Goal: Information Seeking & Learning: Check status

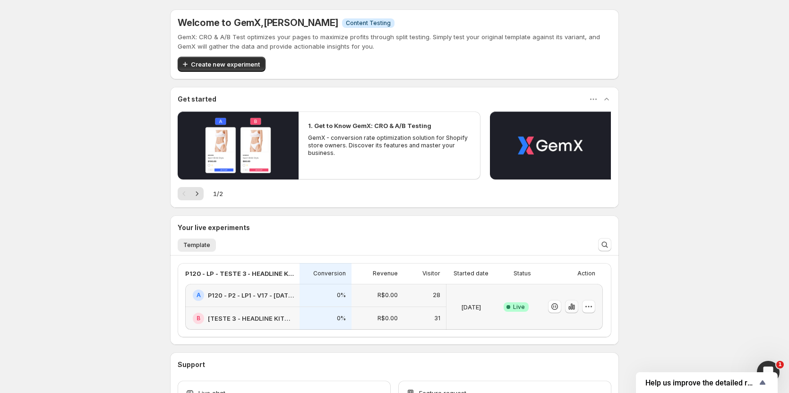
click at [572, 306] on icon "button" at bounding box center [571, 306] width 9 height 9
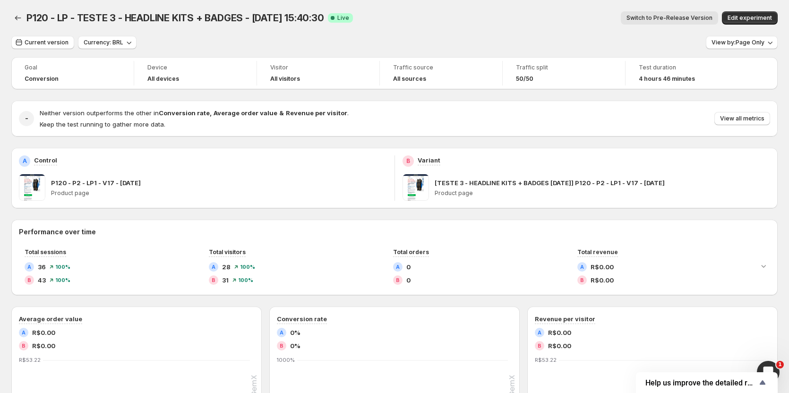
click at [678, 19] on span "Switch to Pre-Release Version" at bounding box center [669, 18] width 86 height 8
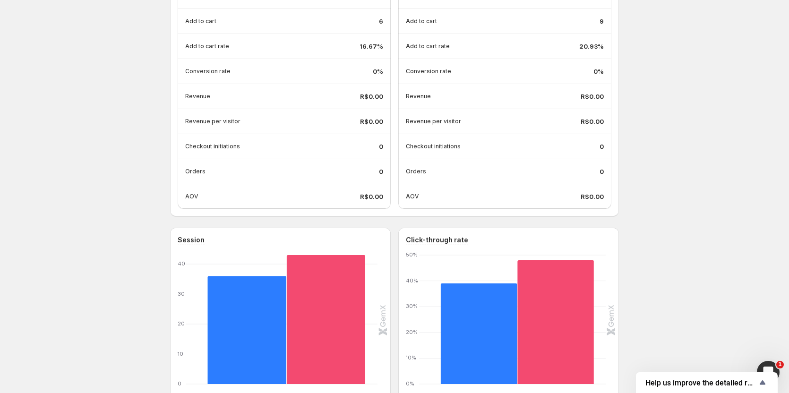
scroll to position [283, 0]
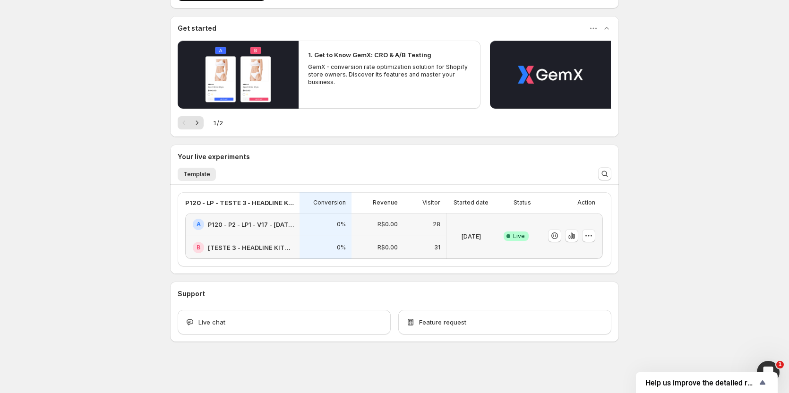
scroll to position [71, 0]
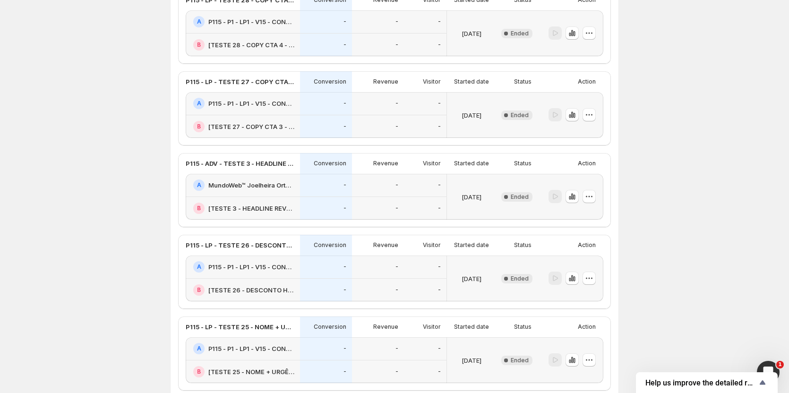
scroll to position [897, 0]
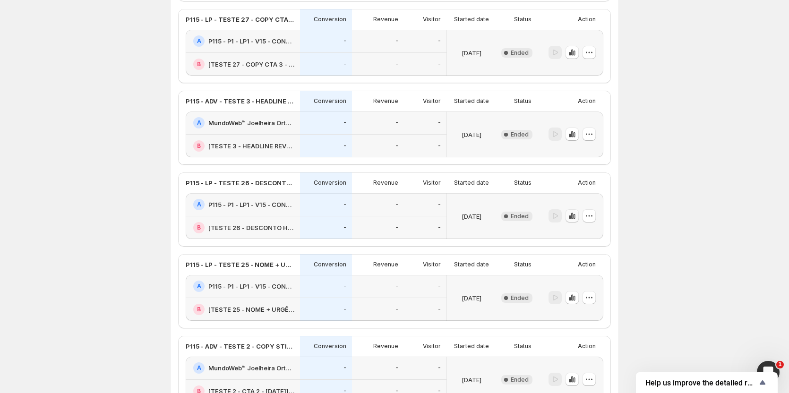
click at [571, 216] on icon "button" at bounding box center [571, 215] width 9 height 9
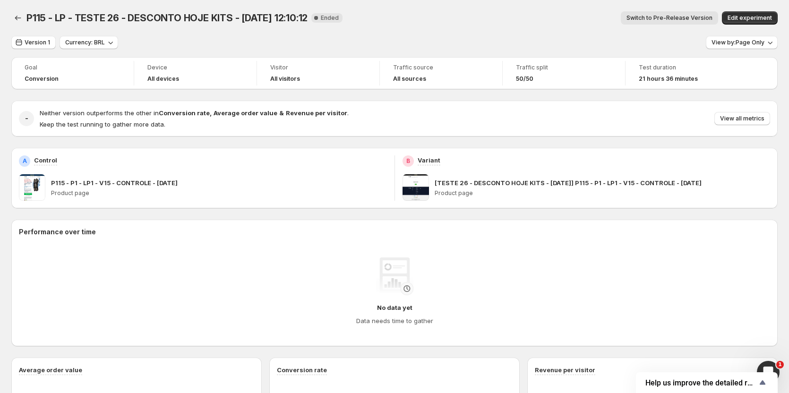
click at [670, 20] on span "Switch to Pre-Release Version" at bounding box center [669, 18] width 86 height 8
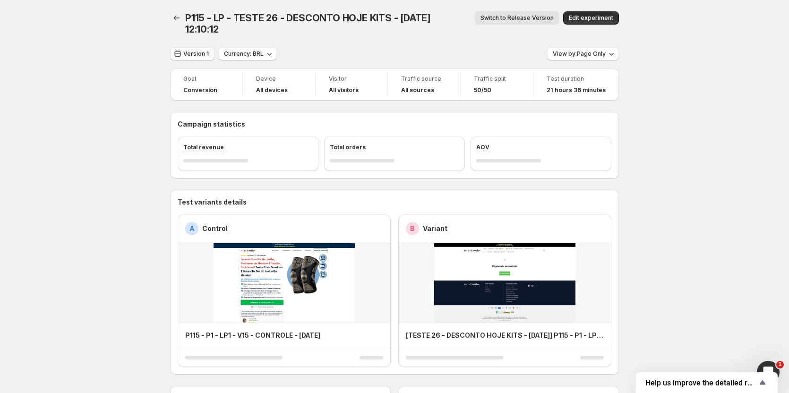
click at [203, 47] on button "Version 1" at bounding box center [192, 53] width 44 height 13
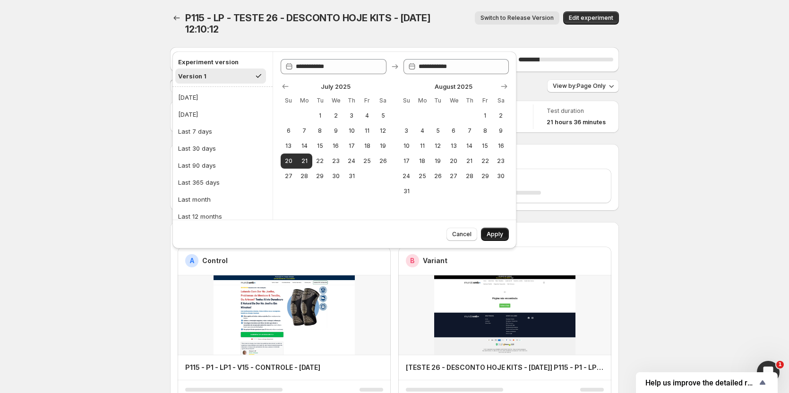
click at [493, 231] on span "Apply" at bounding box center [494, 234] width 17 height 8
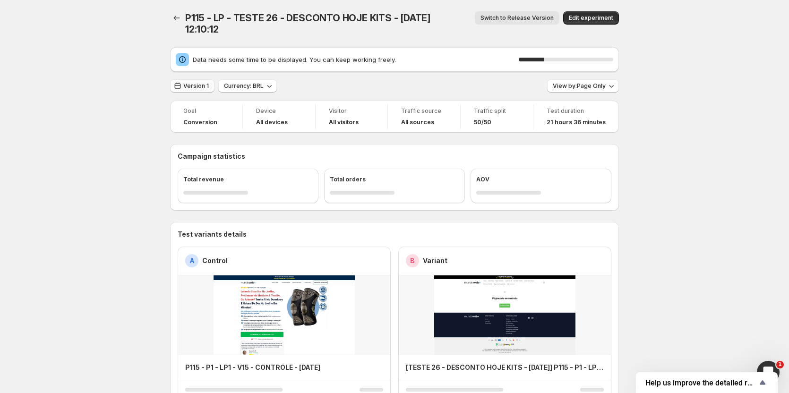
click at [195, 82] on span "Version 1" at bounding box center [196, 86] width 26 height 8
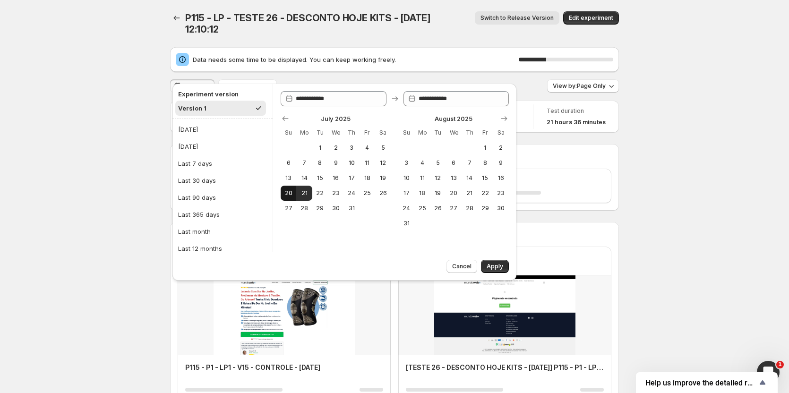
click at [291, 191] on span "20" at bounding box center [288, 193] width 8 height 8
type input "**********"
drag, startPoint x: 490, startPoint y: 267, endPoint x: 484, endPoint y: 262, distance: 8.4
click at [490, 267] on span "Apply" at bounding box center [494, 267] width 17 height 8
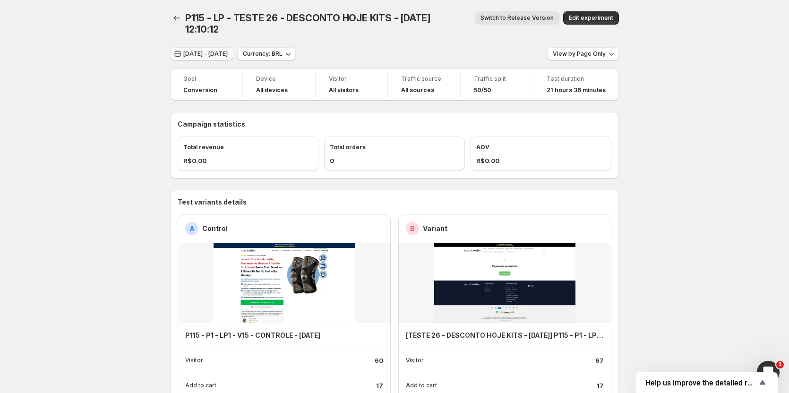
click at [204, 50] on span "[DATE] - [DATE]" at bounding box center [205, 54] width 44 height 8
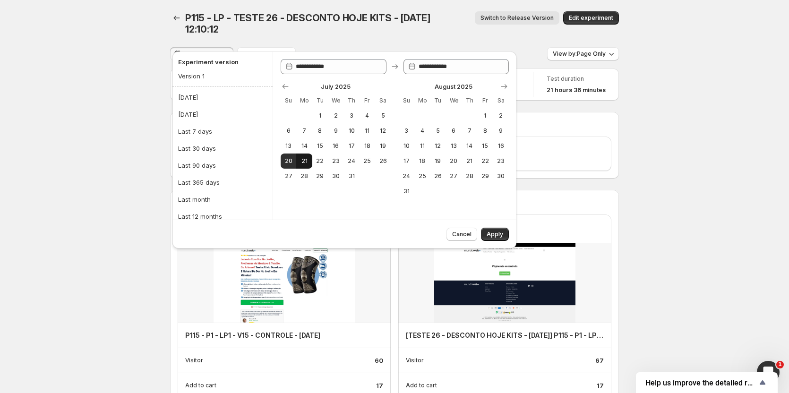
click at [300, 165] on button "21" at bounding box center [304, 161] width 16 height 15
type input "**********"
click at [497, 236] on span "Apply" at bounding box center [494, 234] width 17 height 8
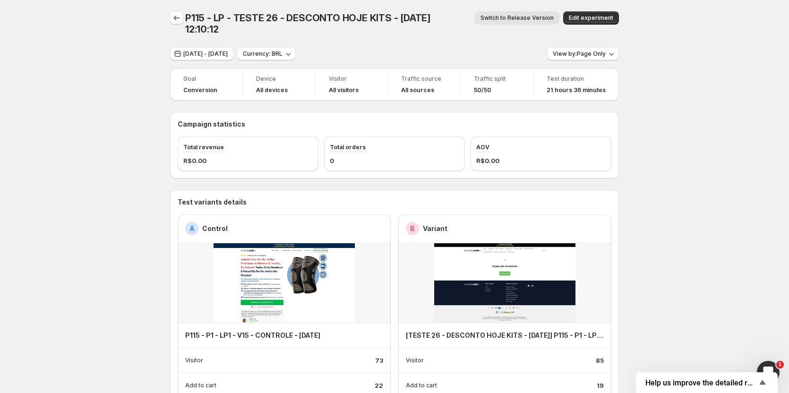
click at [180, 21] on icon "Back" at bounding box center [176, 17] width 9 height 9
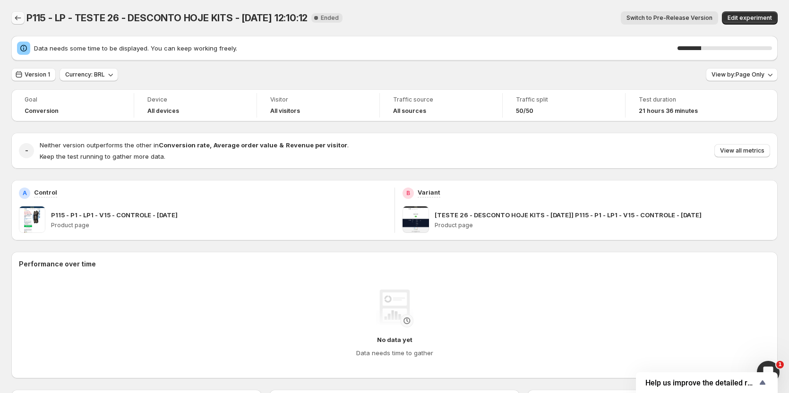
click at [20, 15] on icon "Back" at bounding box center [17, 17] width 9 height 9
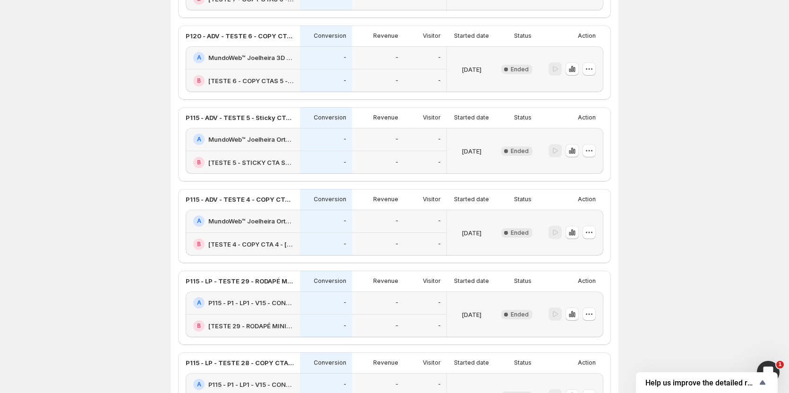
scroll to position [614, 0]
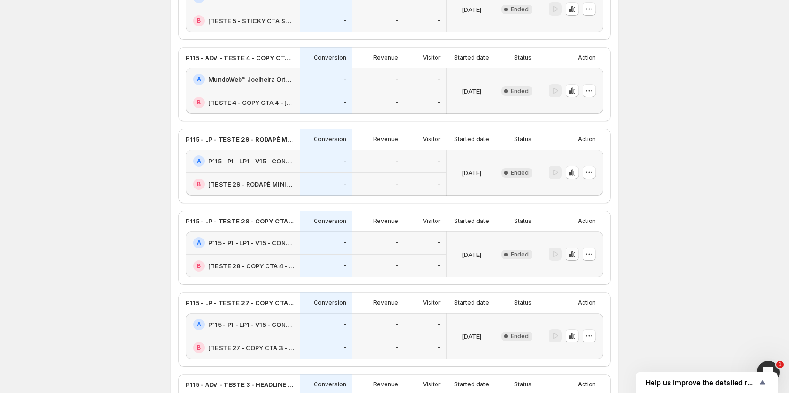
click at [576, 253] on icon "button" at bounding box center [571, 253] width 9 height 9
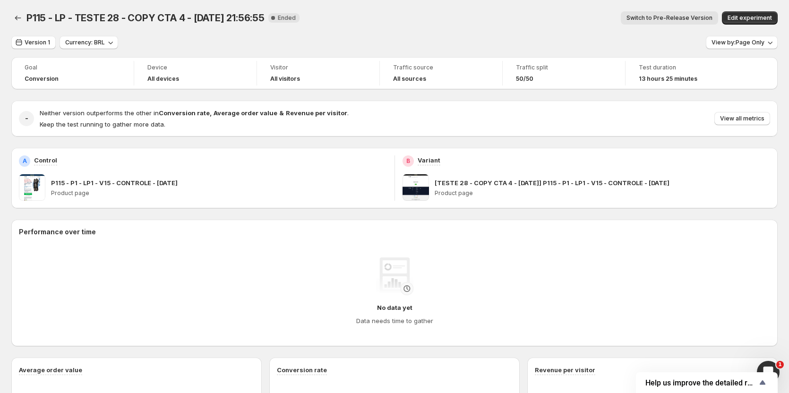
click at [682, 14] on button "Switch to Pre-Release Version" at bounding box center [669, 17] width 97 height 13
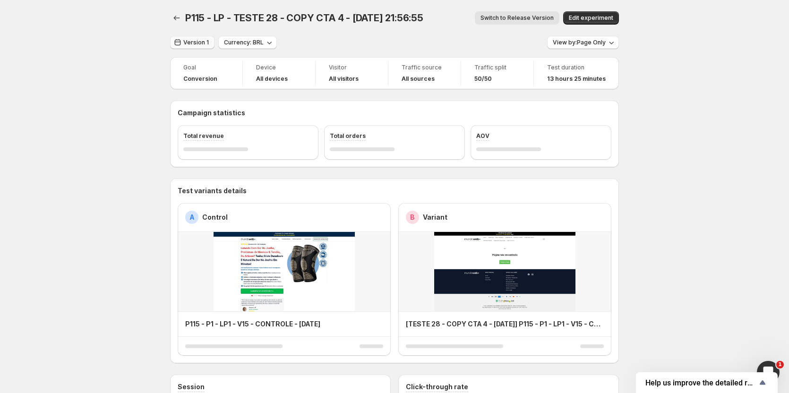
click at [198, 44] on span "Version 1" at bounding box center [196, 43] width 26 height 8
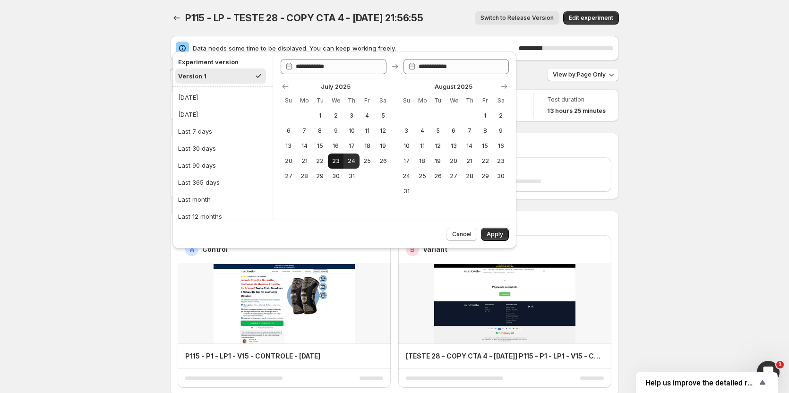
click at [332, 163] on span "23" at bounding box center [336, 161] width 8 height 8
type input "**********"
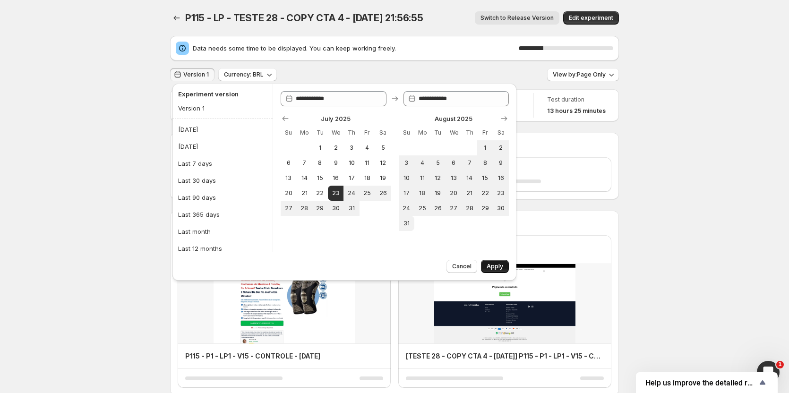
click at [502, 264] on span "Apply" at bounding box center [494, 267] width 17 height 8
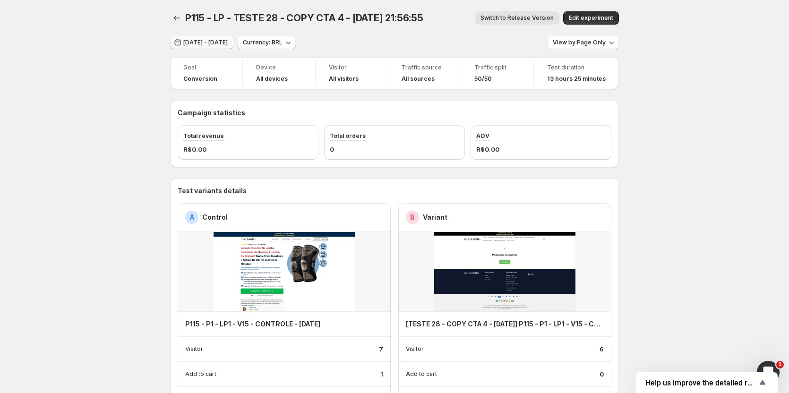
click at [192, 73] on div "Goal" at bounding box center [206, 68] width 46 height 11
click at [205, 43] on span "[DATE] - [DATE]" at bounding box center [205, 43] width 44 height 8
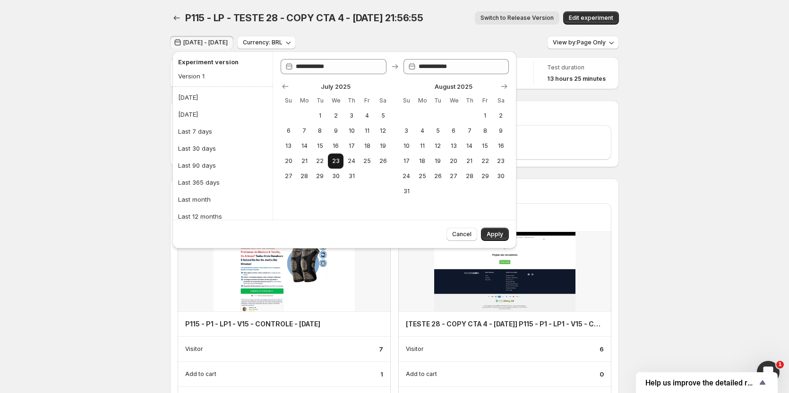
click at [339, 158] on span "23" at bounding box center [336, 161] width 8 height 8
click at [350, 160] on span "24" at bounding box center [351, 161] width 8 height 8
type input "**********"
click at [498, 235] on span "Apply" at bounding box center [494, 234] width 17 height 8
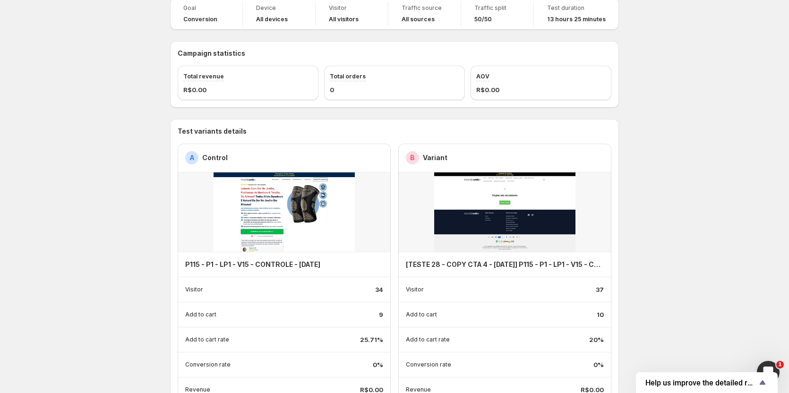
scroll to position [142, 0]
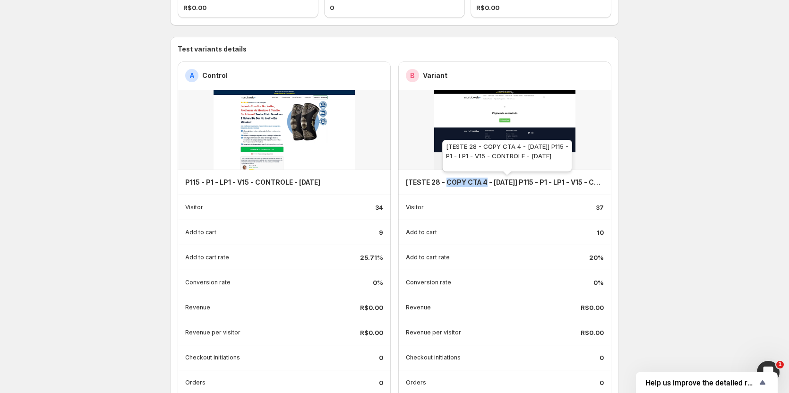
drag, startPoint x: 454, startPoint y: 183, endPoint x: 488, endPoint y: 184, distance: 33.5
click at [488, 184] on h4 "[TESTE 28 - COPY CTA 4 - [DATE]] P115 - P1 - LP1 - V15 - CONTROLE - [DATE]" at bounding box center [505, 182] width 198 height 9
copy h4 "COPY CTA 4"
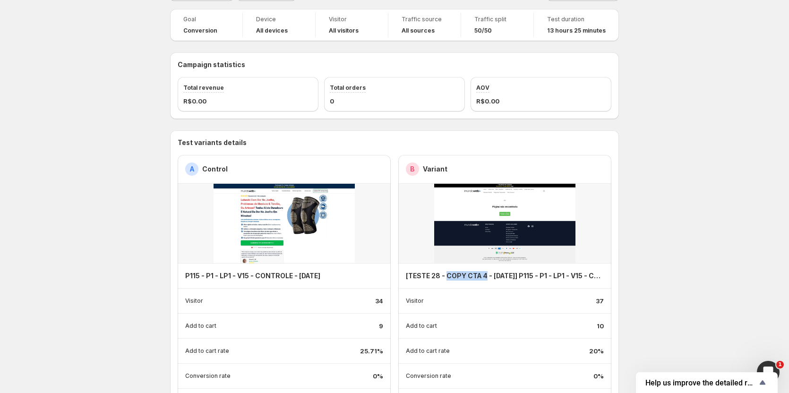
scroll to position [0, 0]
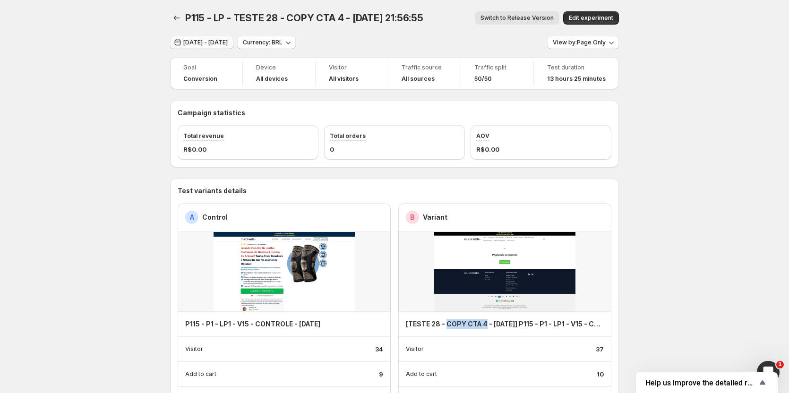
click at [209, 38] on button "[DATE] - [DATE]" at bounding box center [201, 42] width 63 height 13
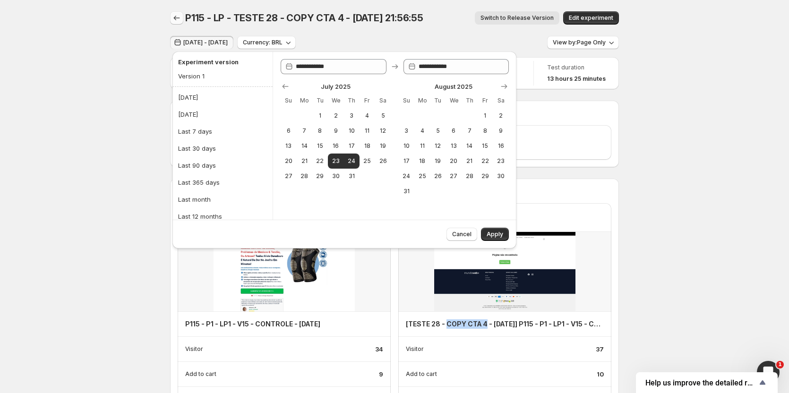
click at [183, 17] on button "Back" at bounding box center [176, 17] width 13 height 13
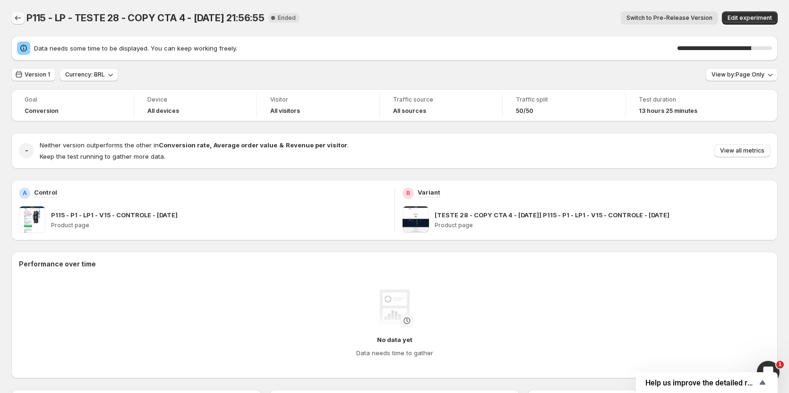
click at [12, 15] on button "Back" at bounding box center [17, 17] width 13 height 13
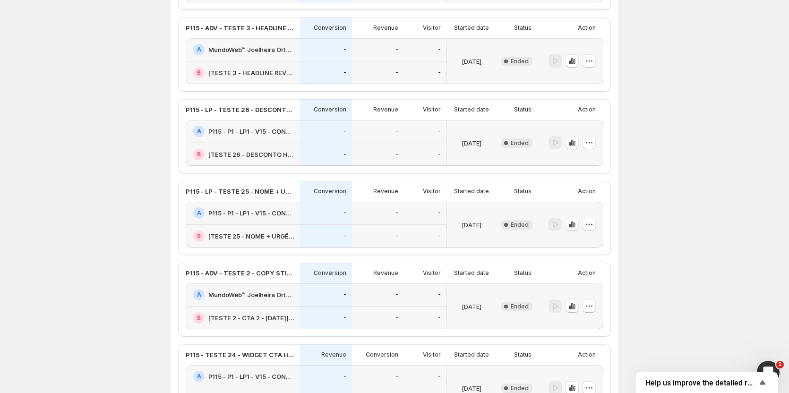
scroll to position [992, 0]
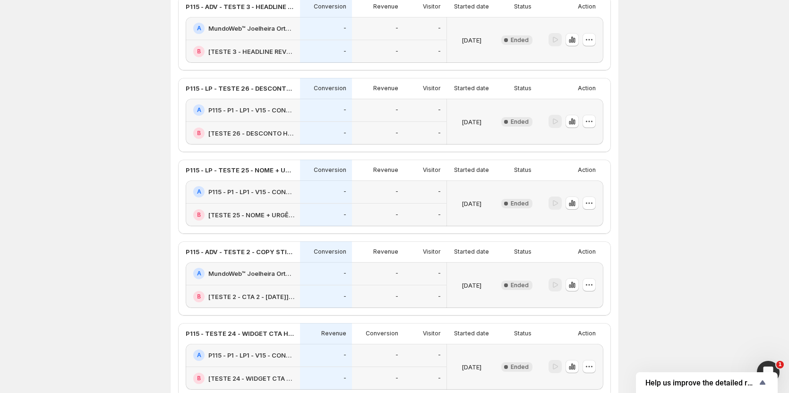
drag, startPoint x: 574, startPoint y: 285, endPoint x: 685, endPoint y: 316, distance: 115.3
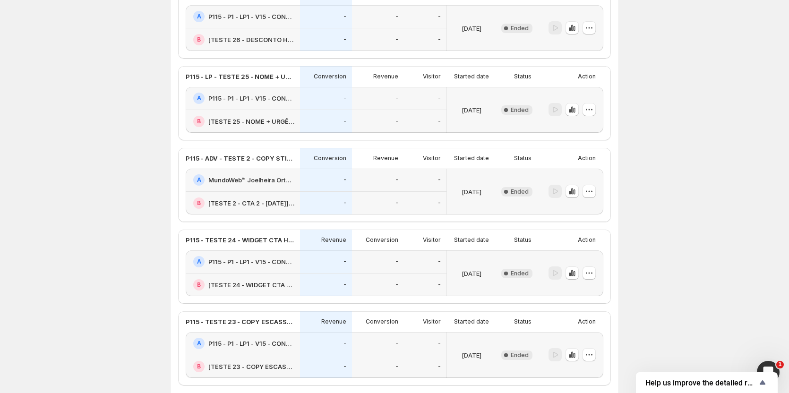
scroll to position [1086, 0]
click at [573, 272] on icon "button" at bounding box center [572, 272] width 2 height 6
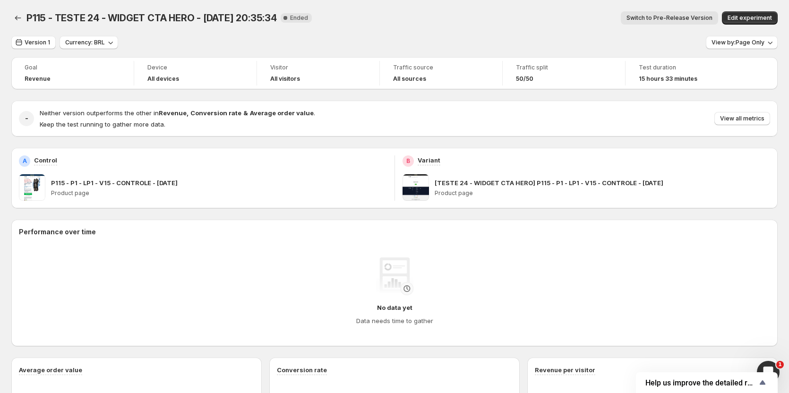
click at [655, 17] on span "Switch to Pre-Release Version" at bounding box center [669, 18] width 86 height 8
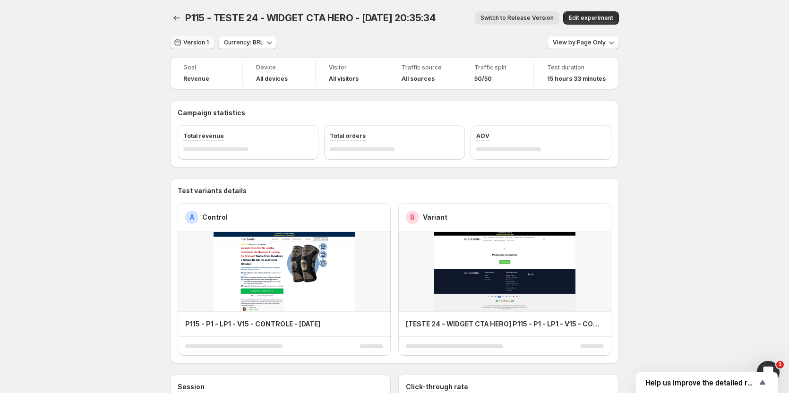
click at [186, 39] on button "Version 1" at bounding box center [192, 42] width 44 height 13
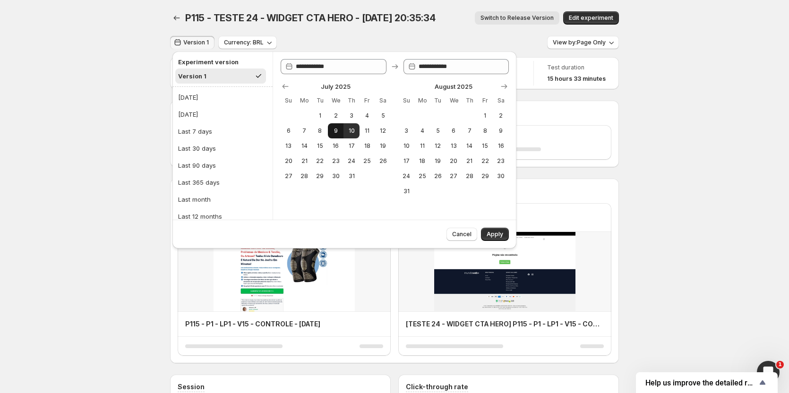
click at [333, 130] on span "9" at bounding box center [336, 131] width 8 height 8
type input "**********"
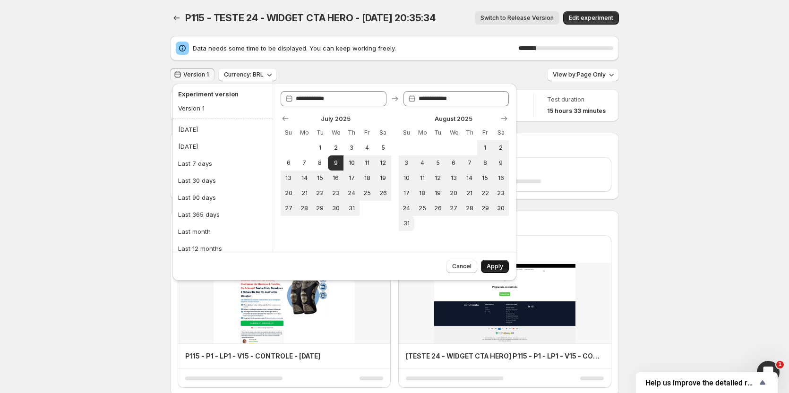
click at [495, 267] on span "Apply" at bounding box center [494, 267] width 17 height 8
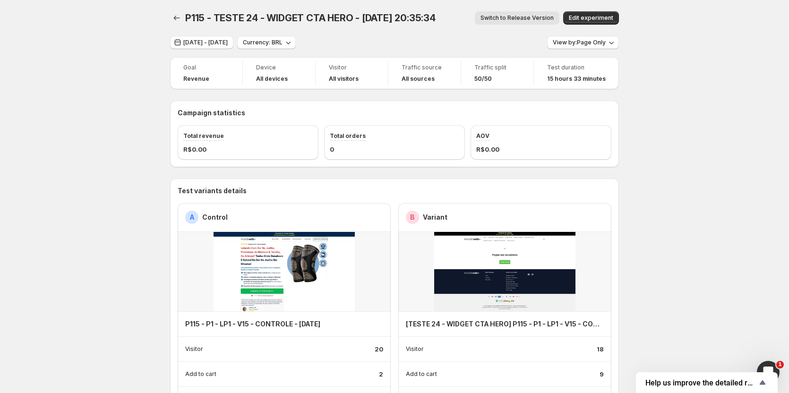
click at [210, 72] on div "Goal" at bounding box center [206, 67] width 46 height 9
click at [222, 48] on div "[DATE] - [DATE]" at bounding box center [201, 43] width 63 height 14
click at [223, 43] on span "[DATE] - [DATE]" at bounding box center [205, 43] width 44 height 8
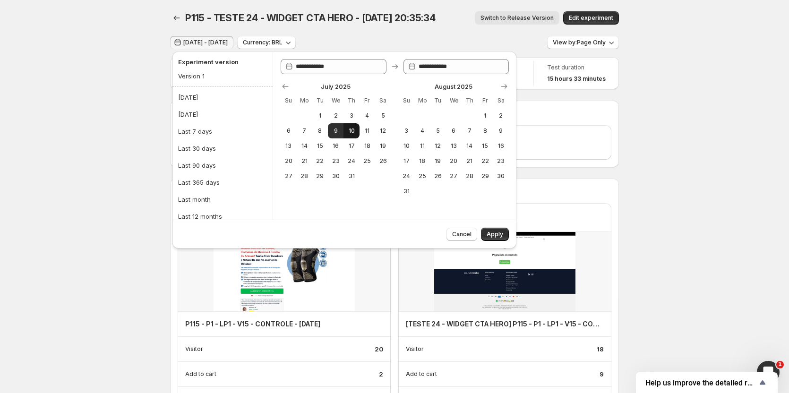
click at [347, 128] on span "10" at bounding box center [351, 131] width 8 height 8
type input "**********"
click at [486, 233] on button "Apply" at bounding box center [495, 234] width 28 height 13
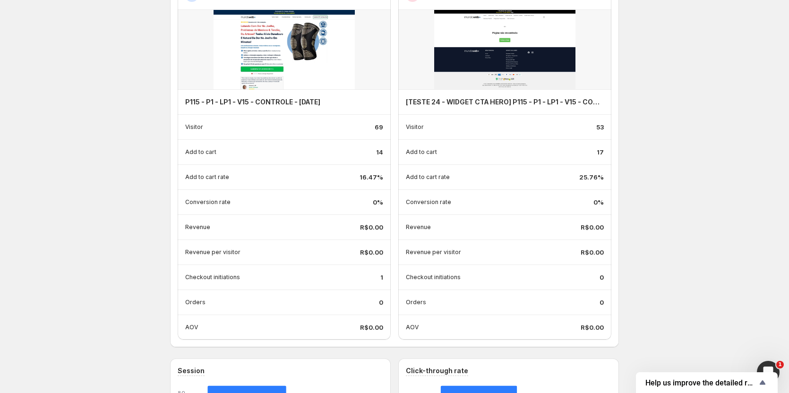
scroll to position [236, 0]
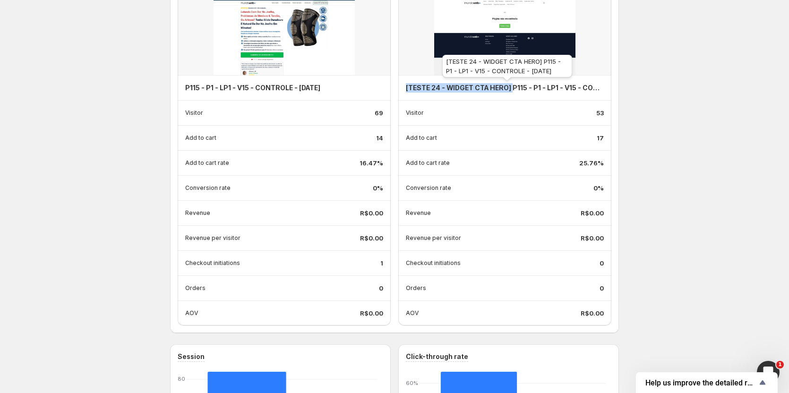
copy h4 "[TESTE 24 - WIDGET CTA HERO]"
drag, startPoint x: 408, startPoint y: 87, endPoint x: 513, endPoint y: 87, distance: 105.8
click at [513, 87] on div "[TESTE 24 - WIDGET CTA HERO] P115 - P1 - LP1 - V15 - CONTROLE - [DATE]" at bounding box center [504, 88] width 213 height 25
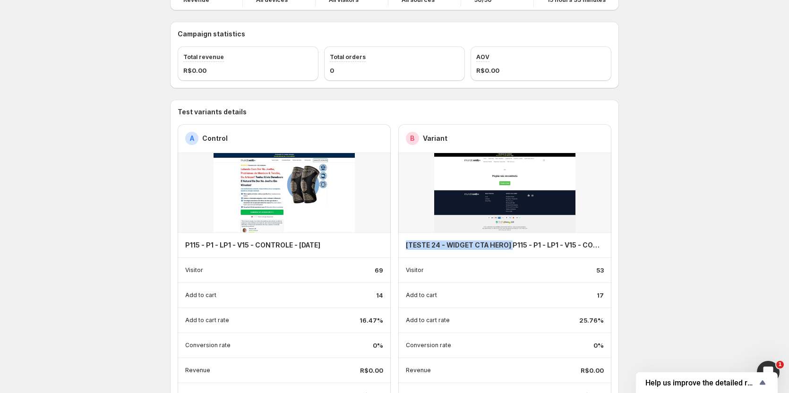
scroll to position [0, 0]
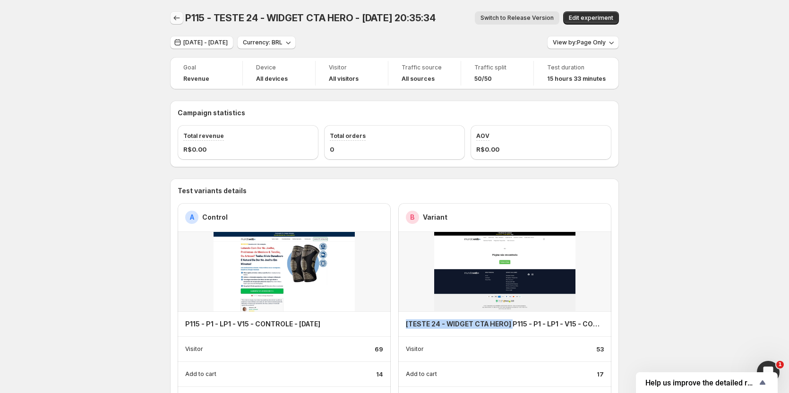
click at [173, 21] on button "Back" at bounding box center [176, 17] width 13 height 13
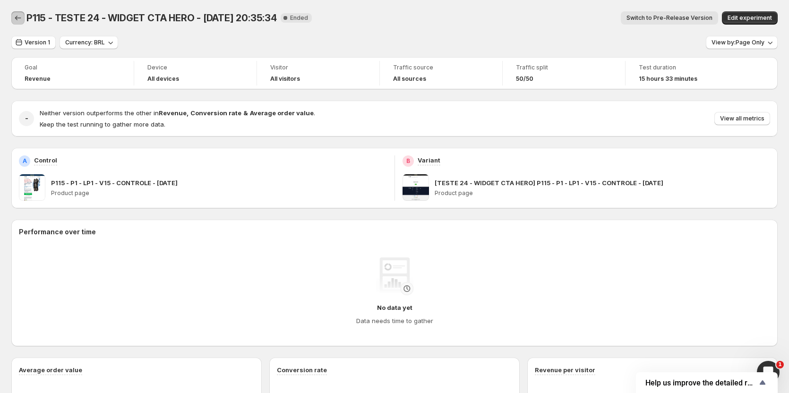
click at [15, 16] on icon "Back" at bounding box center [17, 17] width 9 height 9
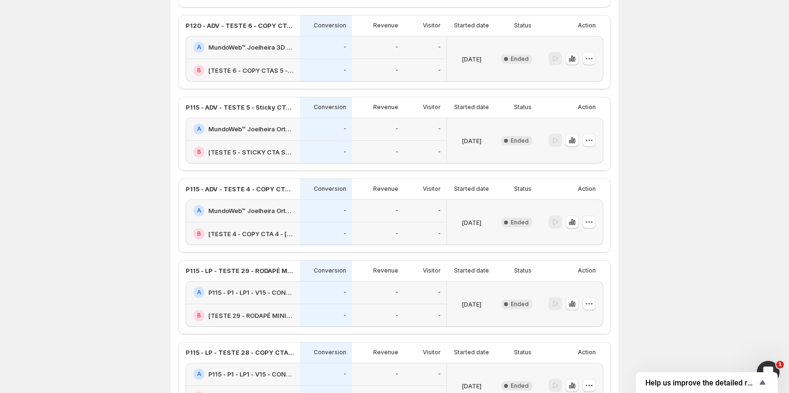
scroll to position [520, 0]
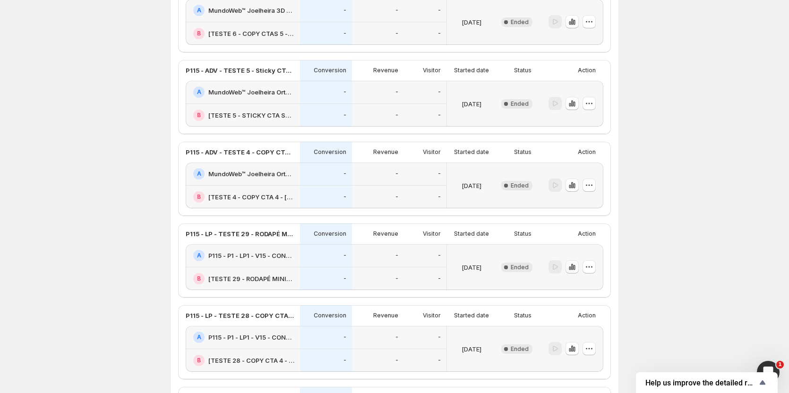
click at [573, 267] on icon "button" at bounding box center [572, 267] width 2 height 6
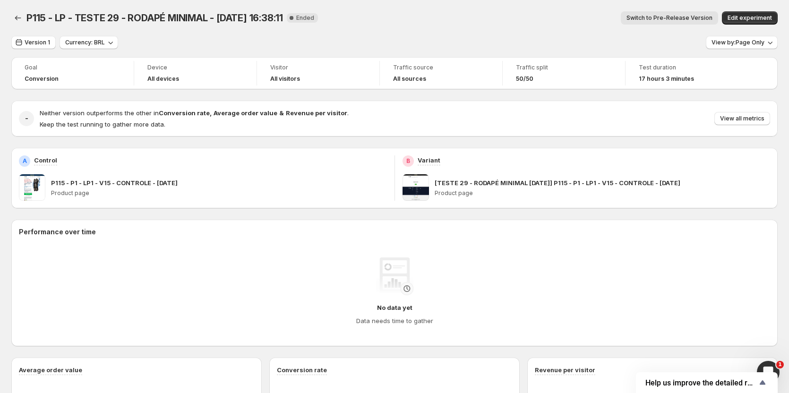
click at [701, 22] on button "Switch to Pre-Release Version" at bounding box center [669, 17] width 97 height 13
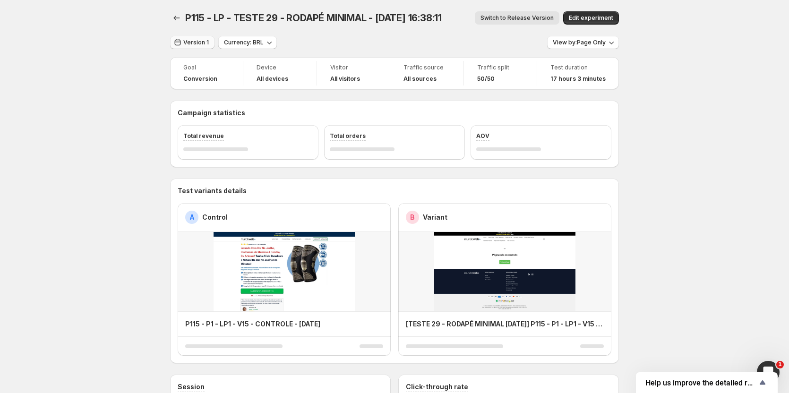
click at [192, 43] on span "Version 1" at bounding box center [196, 43] width 26 height 8
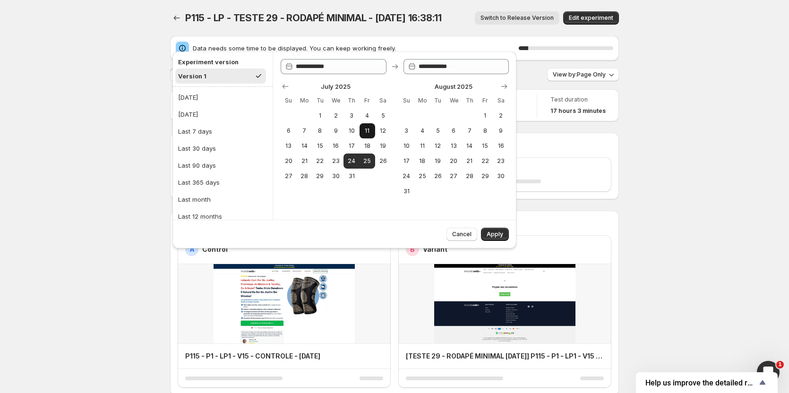
click at [352, 164] on span "24" at bounding box center [351, 161] width 8 height 8
type input "**********"
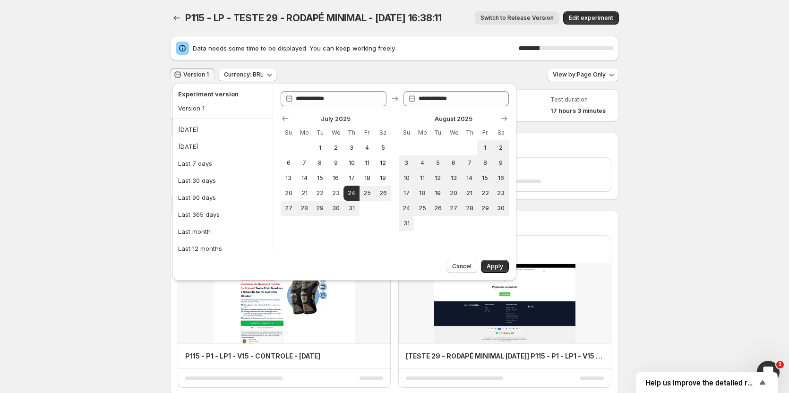
click at [500, 267] on span "Apply" at bounding box center [494, 267] width 17 height 8
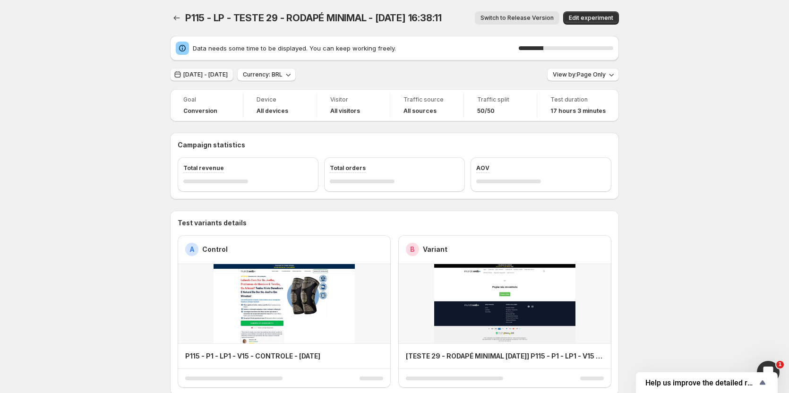
click at [203, 78] on button "[DATE] - [DATE]" at bounding box center [201, 74] width 63 height 13
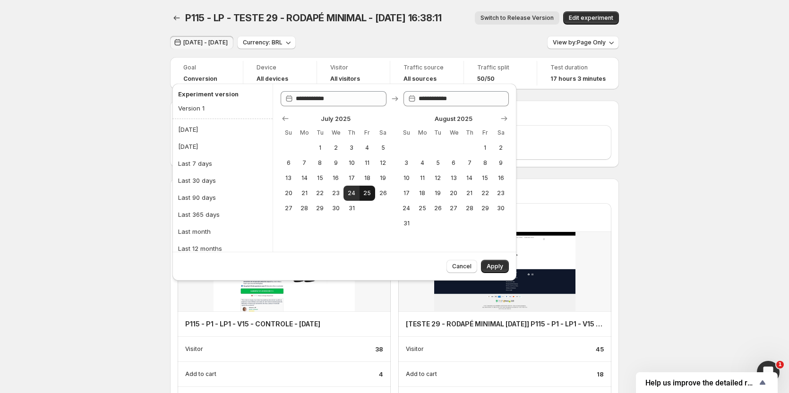
click at [365, 194] on span "25" at bounding box center [367, 193] width 8 height 8
type input "**********"
click at [506, 269] on button "Apply" at bounding box center [495, 266] width 28 height 13
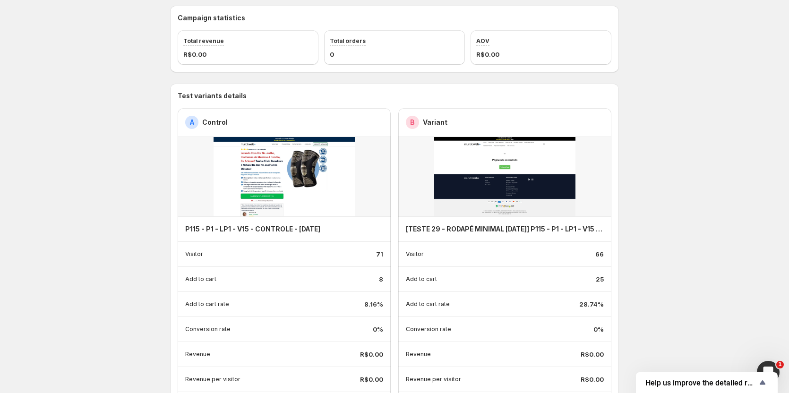
scroll to position [142, 0]
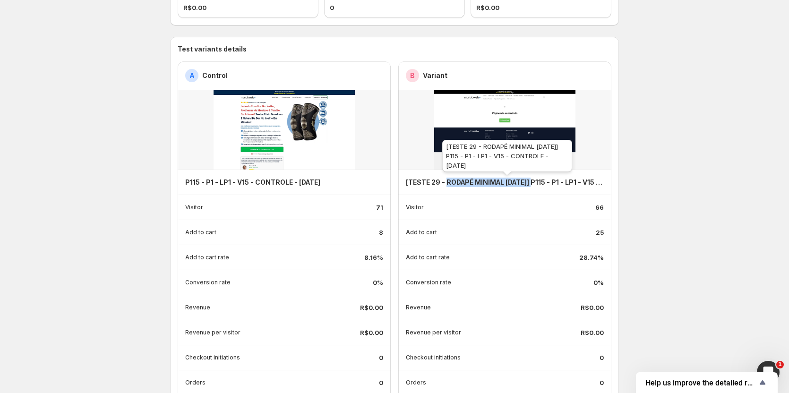
drag, startPoint x: 448, startPoint y: 183, endPoint x: 538, endPoint y: 185, distance: 90.7
click at [538, 185] on h4 "[TESTE 29 - RODAPÉ MINIMAL [DATE]] P115 - P1 - LP1 - V15 - CONTROLE - [DATE]" at bounding box center [505, 182] width 198 height 9
copy h4 "RODAPÉ MINIMAL [DATE]"
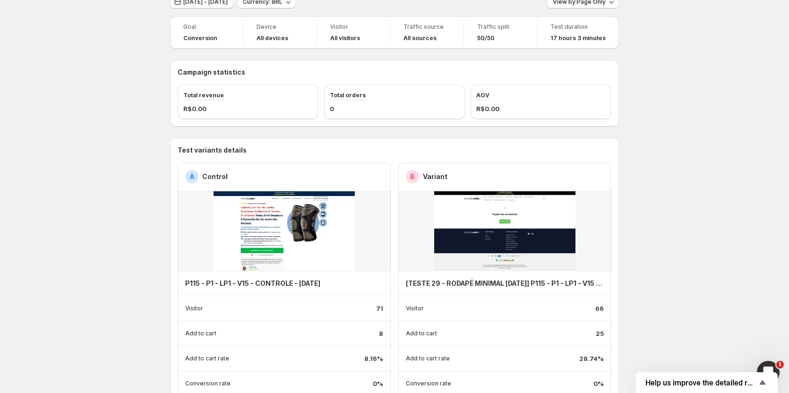
scroll to position [0, 0]
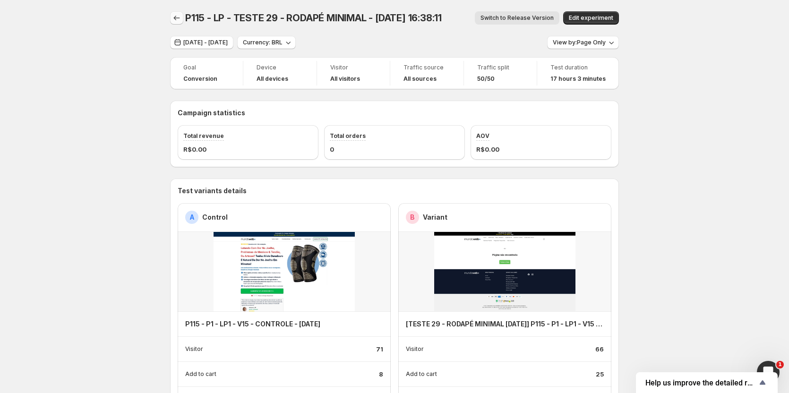
click at [177, 18] on icon "Back" at bounding box center [177, 18] width 6 height 5
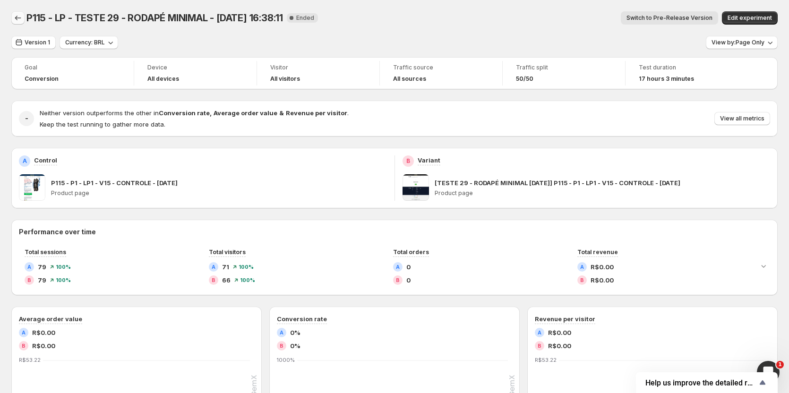
click at [17, 17] on icon "Back" at bounding box center [17, 17] width 9 height 9
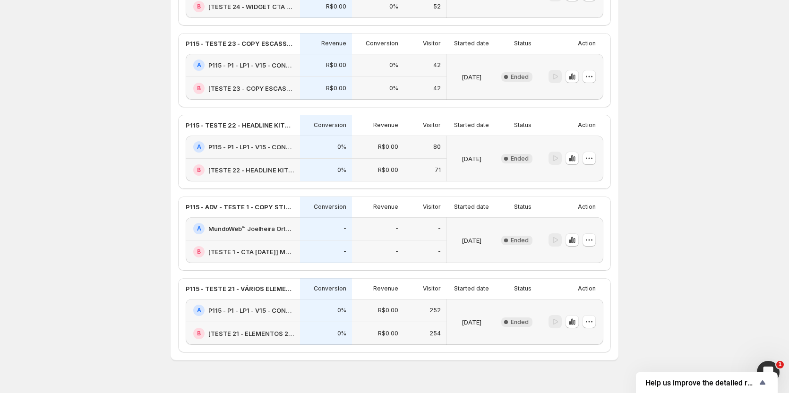
scroll to position [1382, 0]
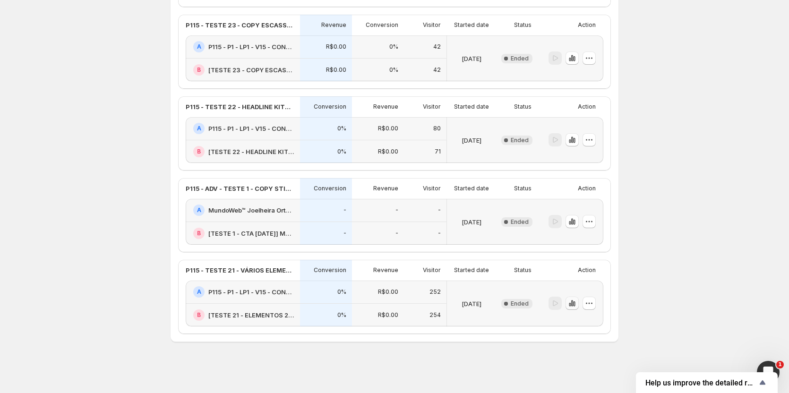
click at [575, 304] on icon "button" at bounding box center [574, 303] width 2 height 5
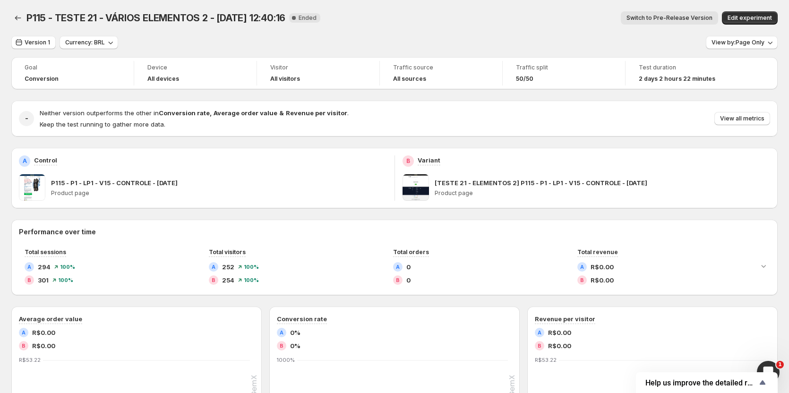
click at [667, 17] on span "Switch to Pre-Release Version" at bounding box center [669, 18] width 86 height 8
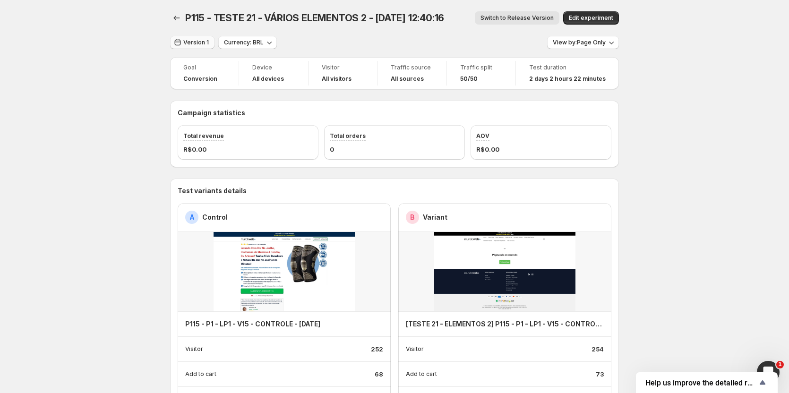
click at [194, 44] on span "Version 1" at bounding box center [196, 43] width 26 height 8
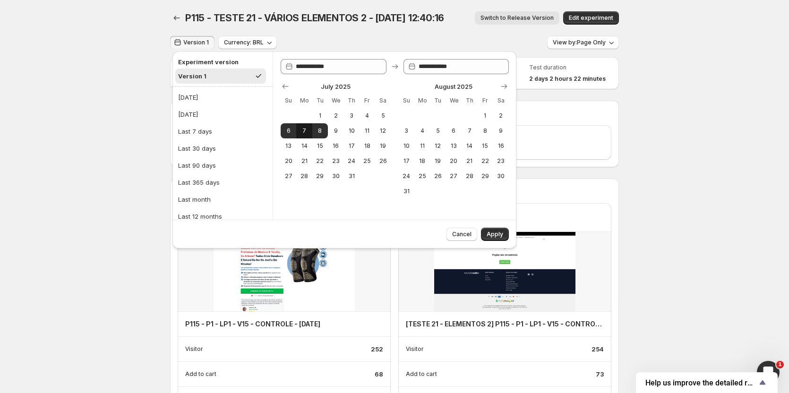
click at [308, 132] on button "7" at bounding box center [304, 130] width 16 height 15
type input "**********"
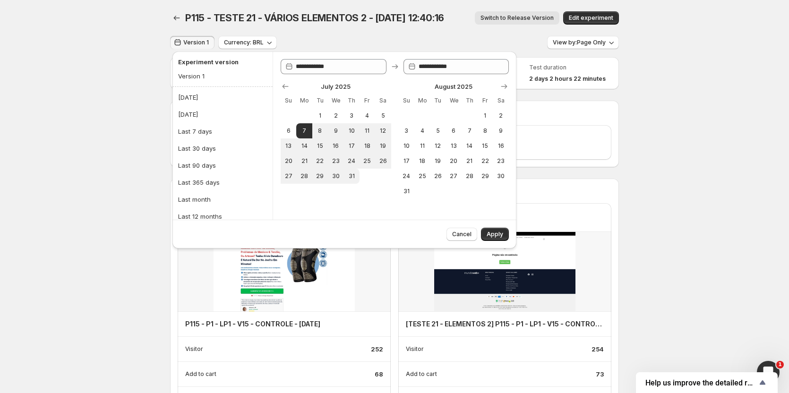
click at [507, 238] on button "Apply" at bounding box center [495, 234] width 28 height 13
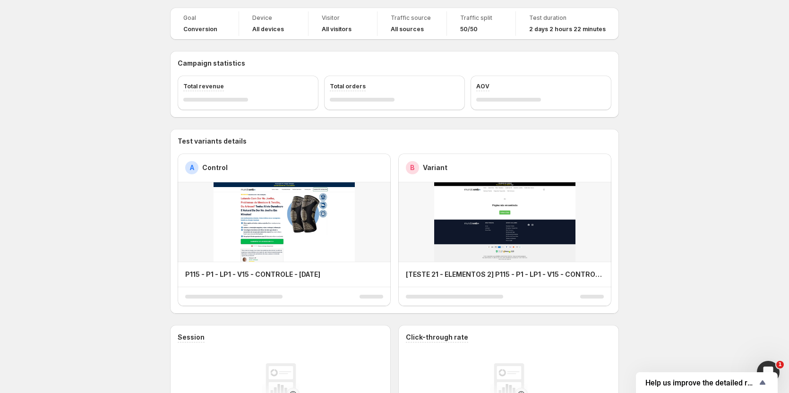
scroll to position [142, 0]
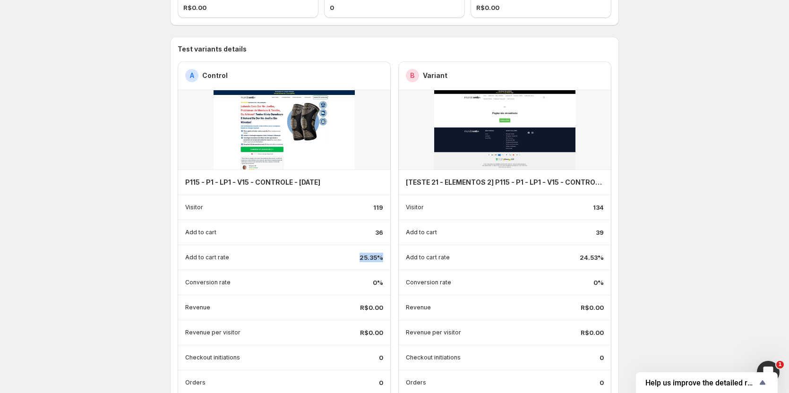
drag, startPoint x: 363, startPoint y: 256, endPoint x: 386, endPoint y: 256, distance: 22.7
click at [386, 256] on div "Add to cart rate 25.35%" at bounding box center [284, 257] width 213 height 25
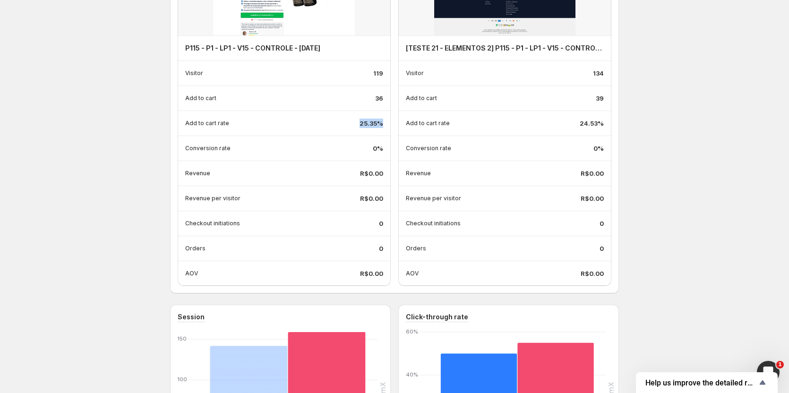
scroll to position [0, 0]
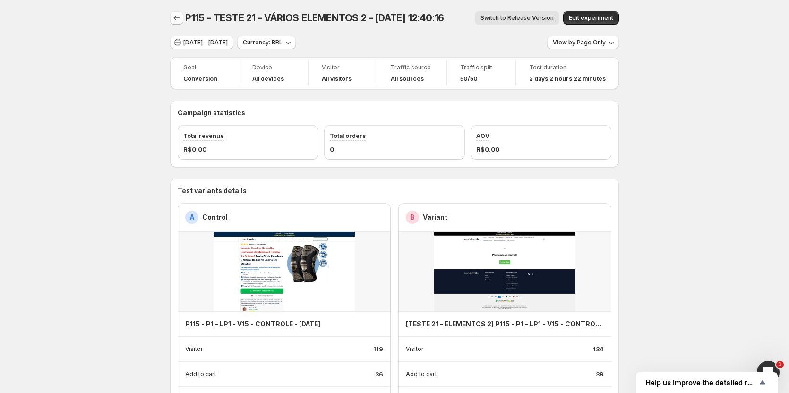
click at [177, 17] on icon "Back" at bounding box center [176, 17] width 9 height 9
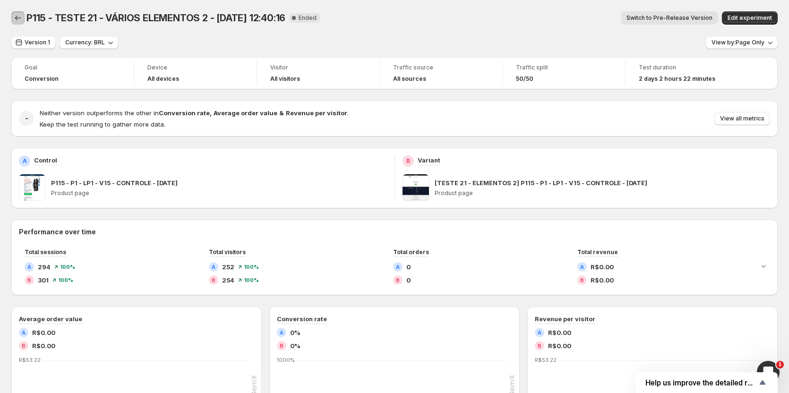
click at [17, 18] on icon "Back" at bounding box center [17, 17] width 9 height 9
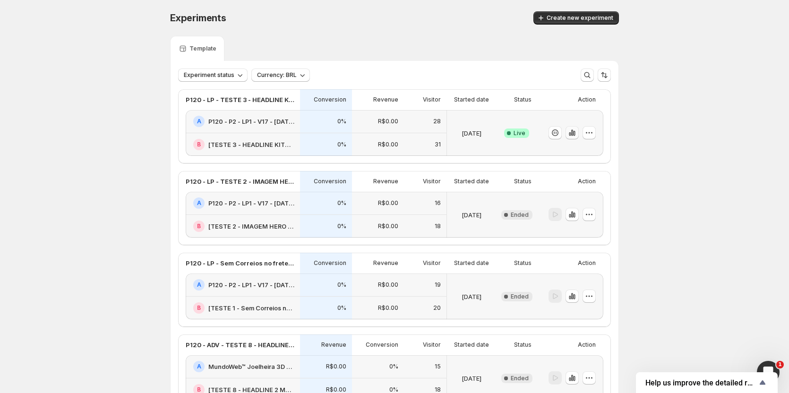
click at [576, 134] on icon "button" at bounding box center [571, 132] width 9 height 9
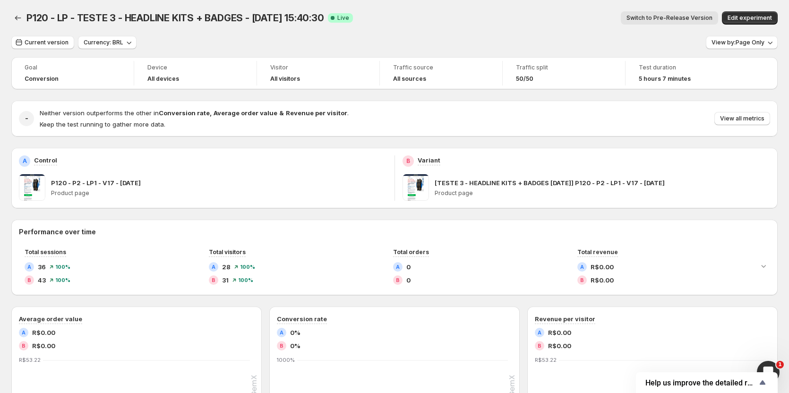
drag, startPoint x: 680, startPoint y: 17, endPoint x: 677, endPoint y: 22, distance: 5.7
click at [680, 17] on span "Switch to Pre-Release Version" at bounding box center [669, 18] width 86 height 8
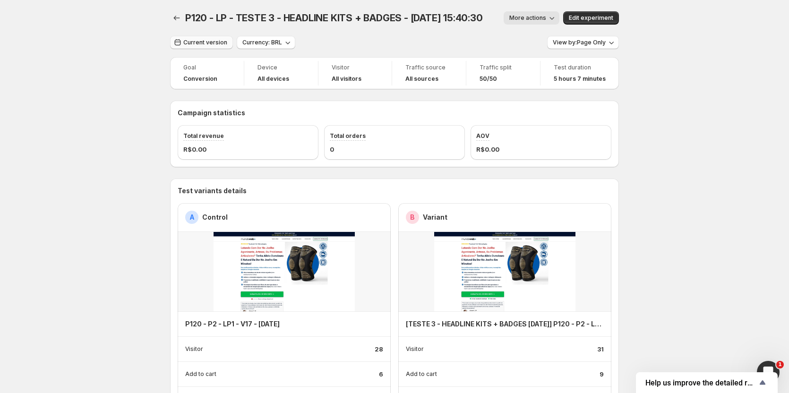
click at [197, 41] on span "Current version" at bounding box center [205, 43] width 44 height 8
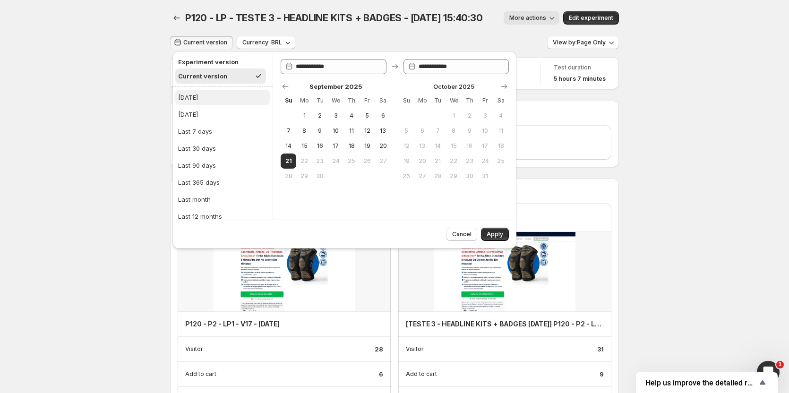
click at [195, 93] on div "[DATE]" at bounding box center [188, 97] width 20 height 9
click at [493, 234] on span "Apply" at bounding box center [494, 234] width 17 height 8
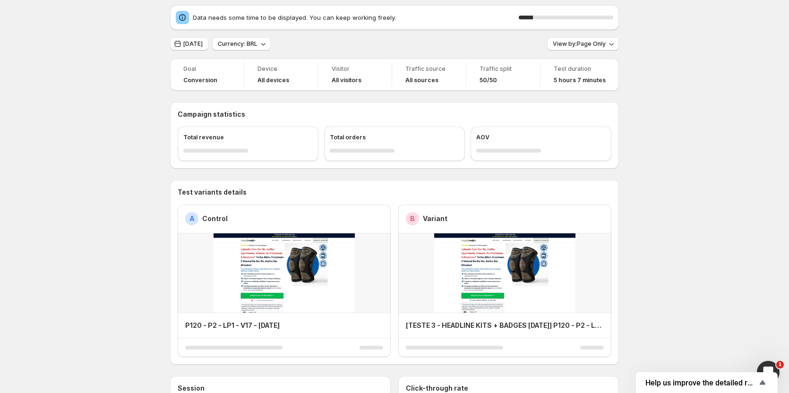
scroll to position [47, 0]
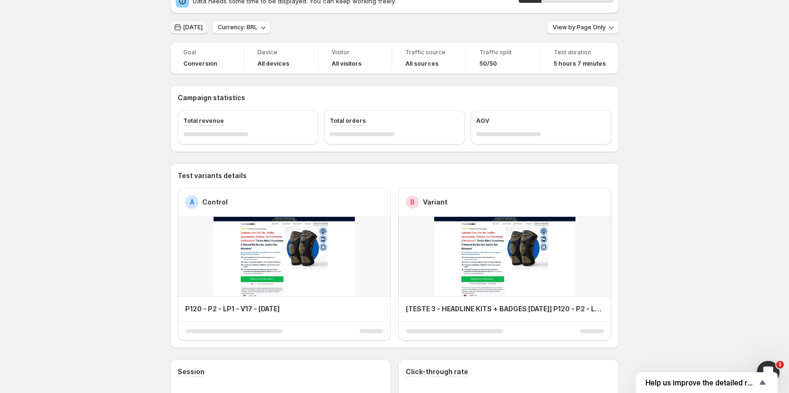
click at [191, 25] on span "[DATE]" at bounding box center [192, 28] width 19 height 8
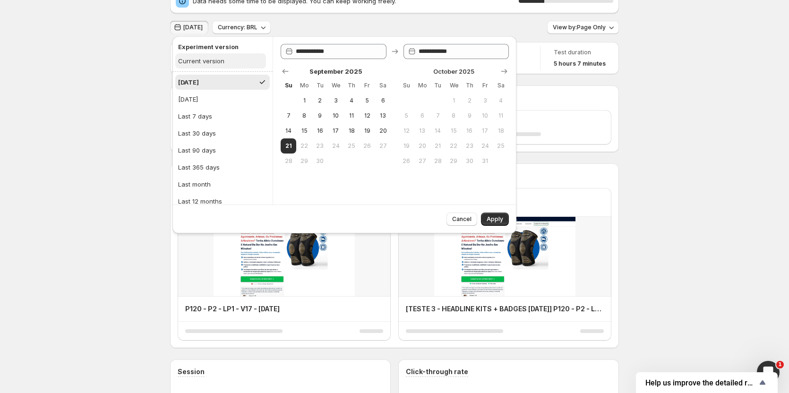
click at [199, 60] on div "Current version" at bounding box center [201, 60] width 46 height 9
click at [495, 223] on button "Apply" at bounding box center [495, 219] width 28 height 13
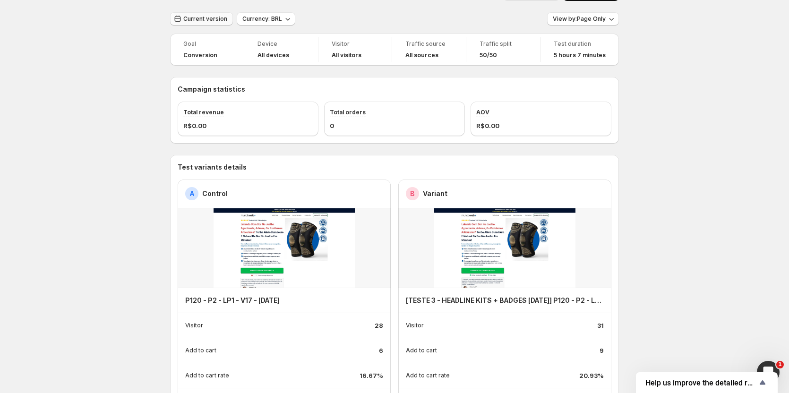
scroll to position [0, 0]
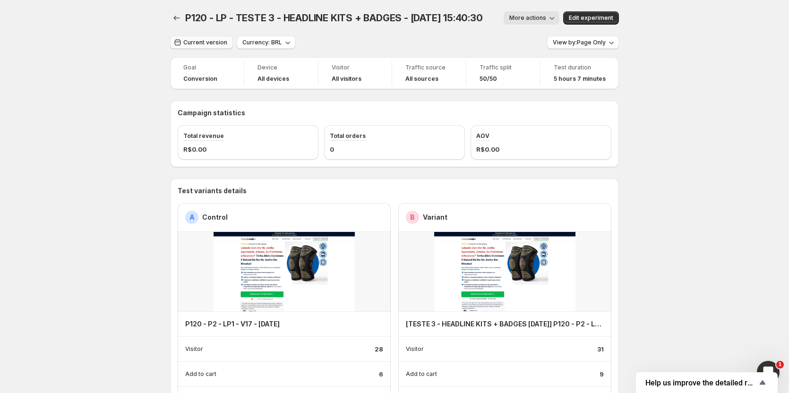
click at [196, 41] on span "Current version" at bounding box center [205, 43] width 44 height 8
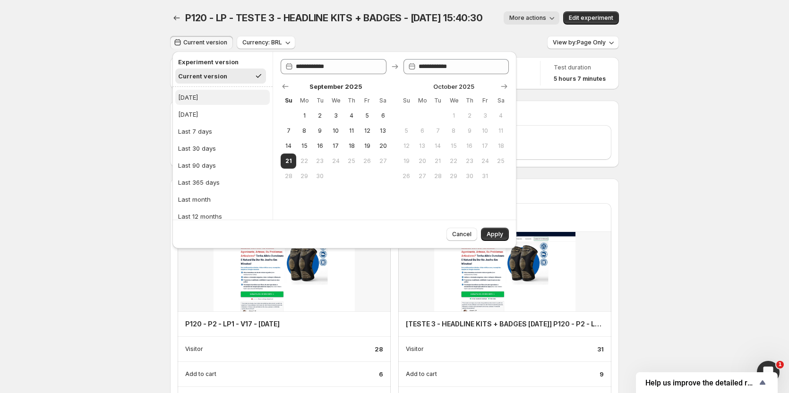
click at [192, 100] on div "[DATE]" at bounding box center [188, 97] width 20 height 9
click at [498, 230] on button "Apply" at bounding box center [495, 234] width 28 height 13
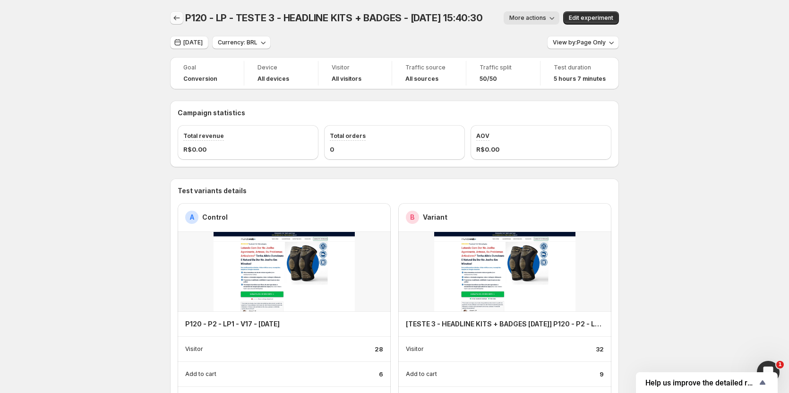
click at [179, 21] on icon "Back" at bounding box center [176, 17] width 9 height 9
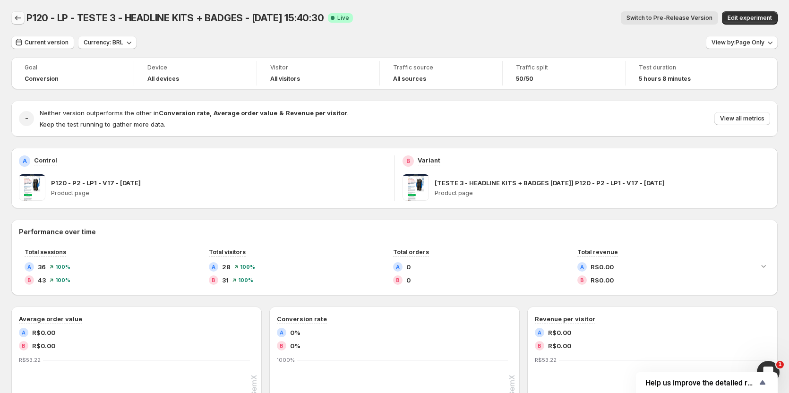
click at [18, 19] on icon "Back" at bounding box center [17, 17] width 9 height 9
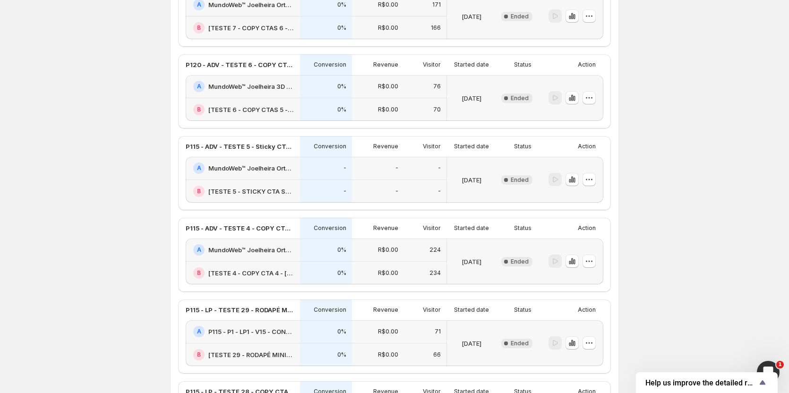
scroll to position [520, 0]
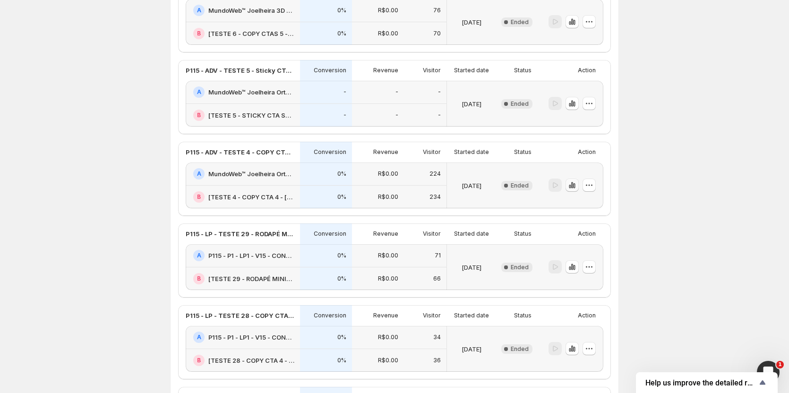
click at [573, 184] on icon "button" at bounding box center [572, 185] width 2 height 6
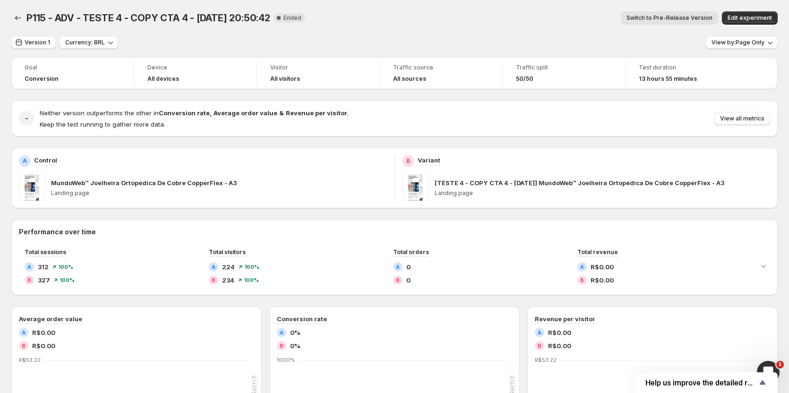
click at [684, 16] on span "Switch to Pre-Release Version" at bounding box center [669, 18] width 86 height 8
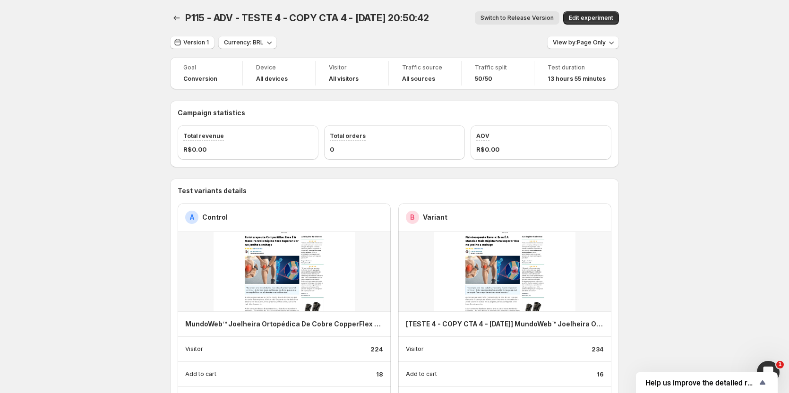
click at [505, 16] on span "Switch to Release Version" at bounding box center [516, 18] width 73 height 8
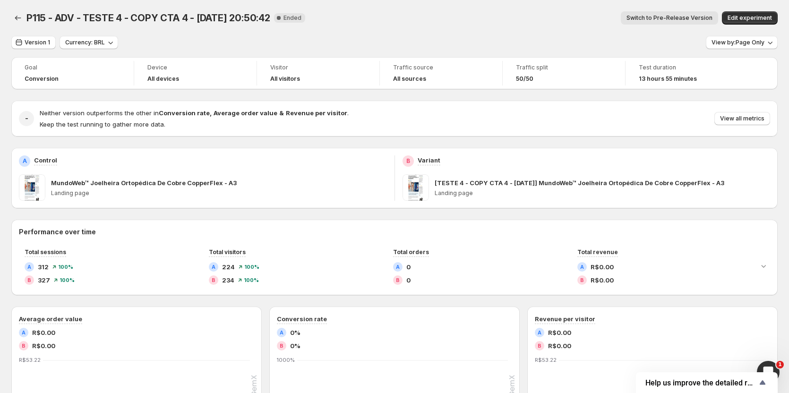
click at [684, 16] on span "Switch to Pre-Release Version" at bounding box center [669, 18] width 86 height 8
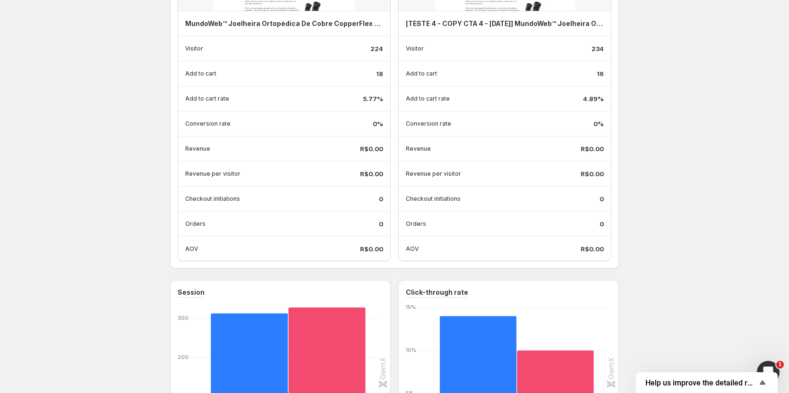
scroll to position [283, 0]
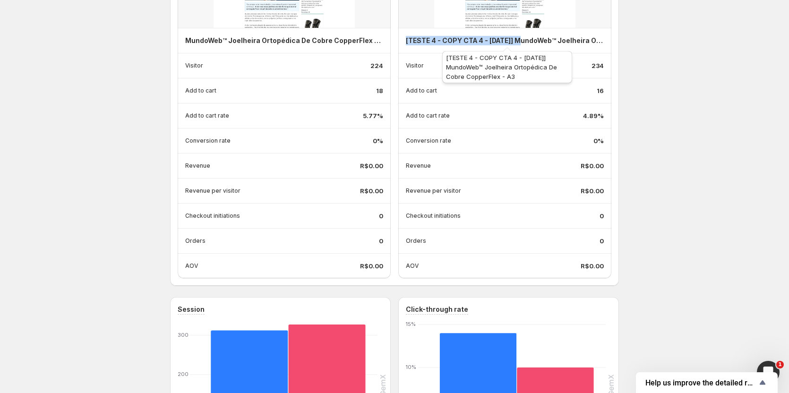
copy h4 "[TESTE 4 - COPY CTA 4 - [DATE]]"
drag, startPoint x: 407, startPoint y: 39, endPoint x: 523, endPoint y: 39, distance: 116.7
click at [523, 39] on div "[TESTE 4 - COPY CTA 4 - [DATE]] MundoWeb™ Joelheira Ortopédica De Cobre CopperF…" at bounding box center [504, 40] width 213 height 25
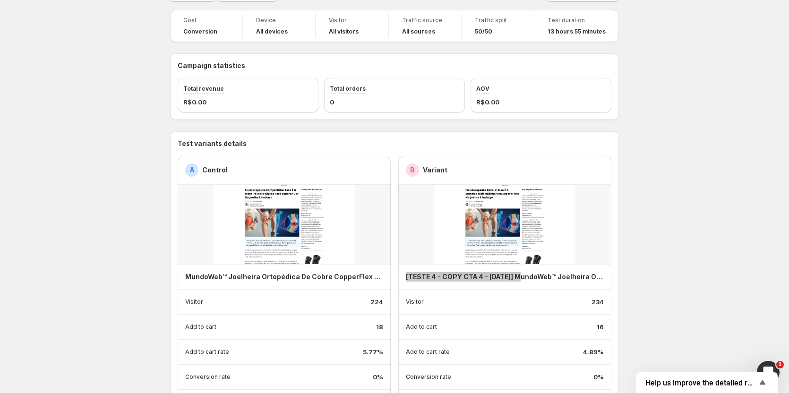
scroll to position [0, 0]
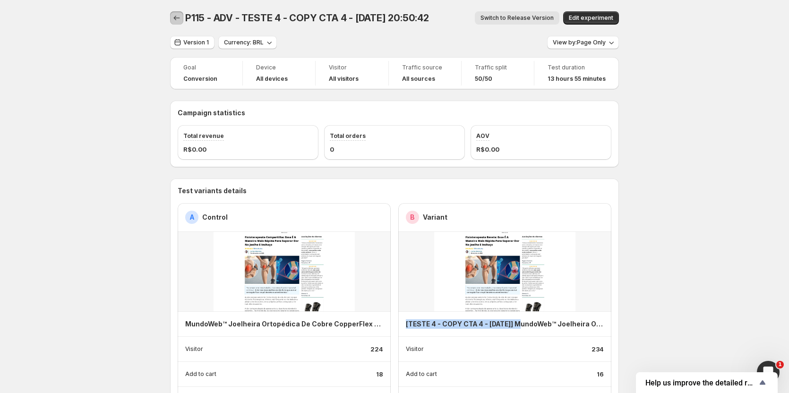
click at [178, 16] on icon "Back" at bounding box center [176, 17] width 9 height 9
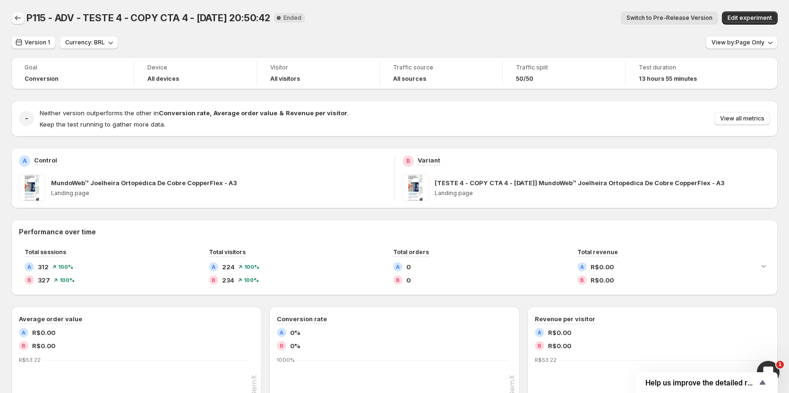
click at [15, 18] on icon "Back" at bounding box center [17, 17] width 9 height 9
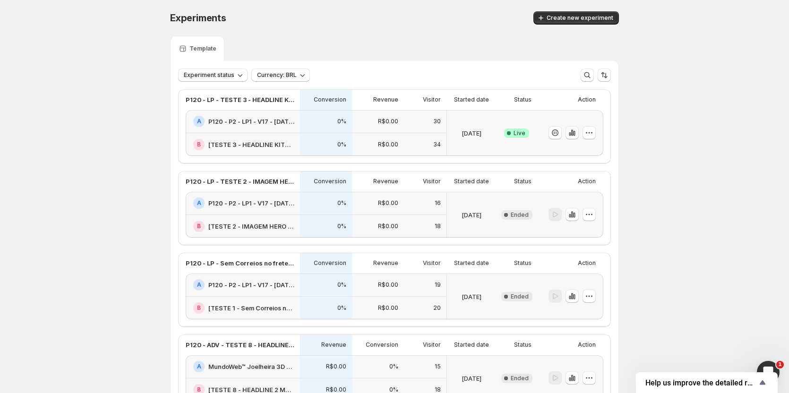
click at [573, 132] on icon "button" at bounding box center [572, 133] width 2 height 6
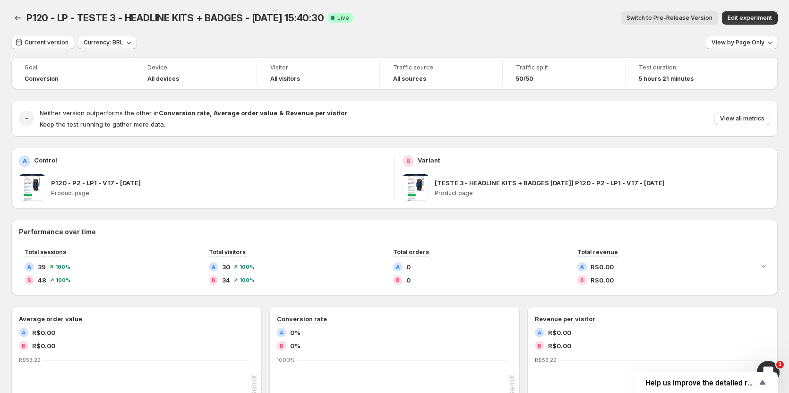
click at [656, 25] on div "P120 - LP - TESTE 3 - HEADLINE KITS + BADGES - [DATE] 15:40:30. This page is re…" at bounding box center [394, 18] width 766 height 36
click at [655, 22] on button "Switch to Pre-Release Version" at bounding box center [669, 17] width 97 height 13
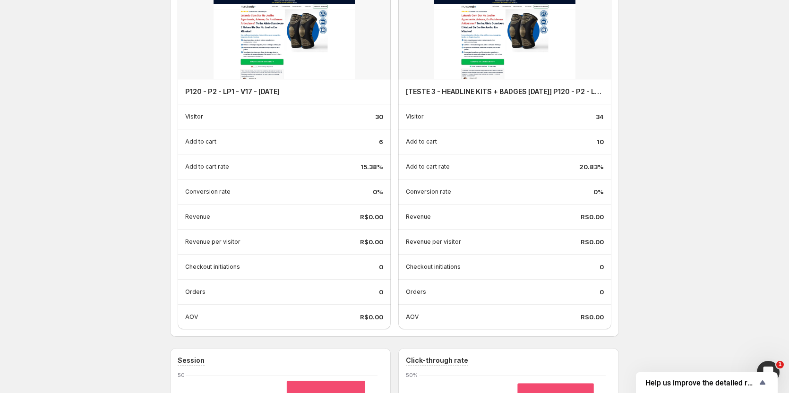
scroll to position [236, 0]
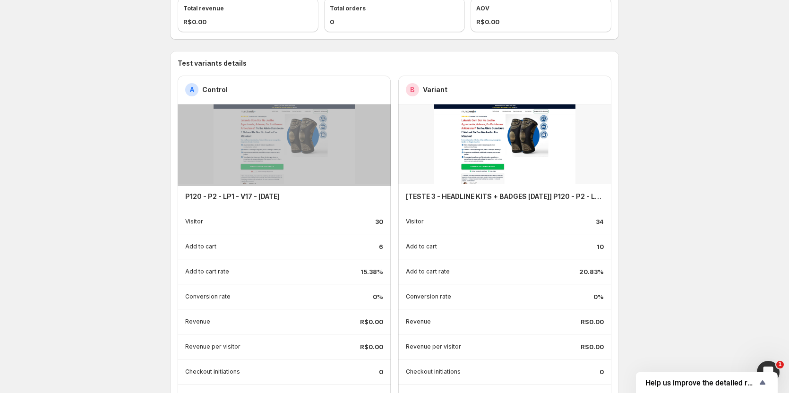
scroll to position [0, 0]
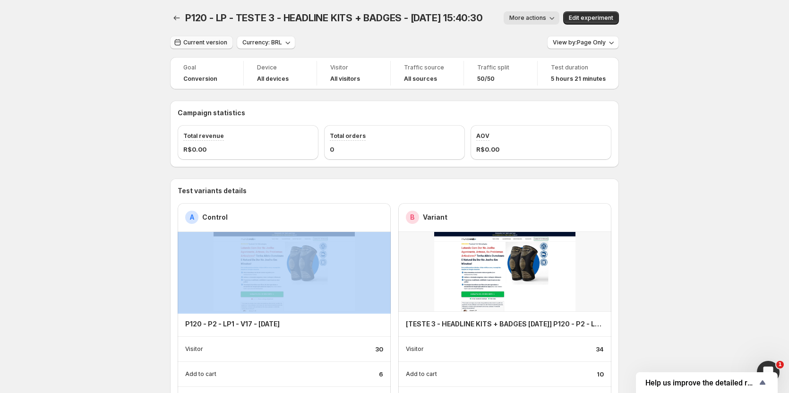
click at [188, 45] on span "Current version" at bounding box center [205, 43] width 44 height 8
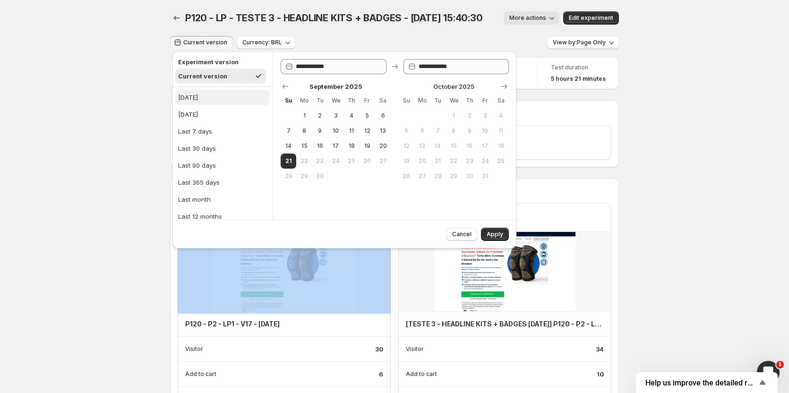
click at [185, 101] on div "[DATE]" at bounding box center [188, 97] width 20 height 9
click at [486, 238] on button "Apply" at bounding box center [495, 234] width 28 height 13
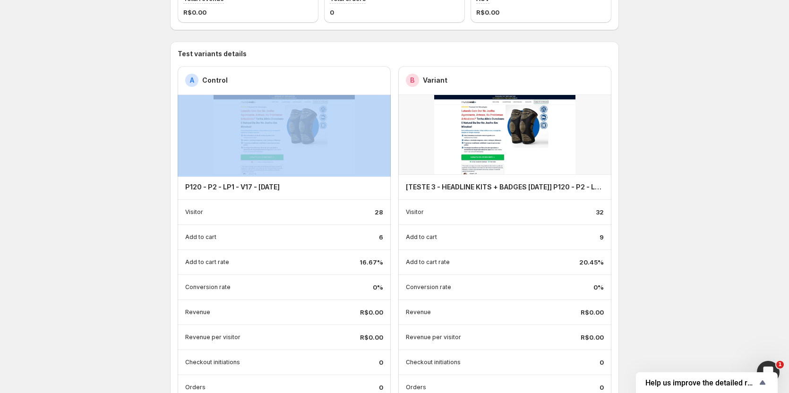
scroll to position [142, 0]
